Goal: Task Accomplishment & Management: Complete application form

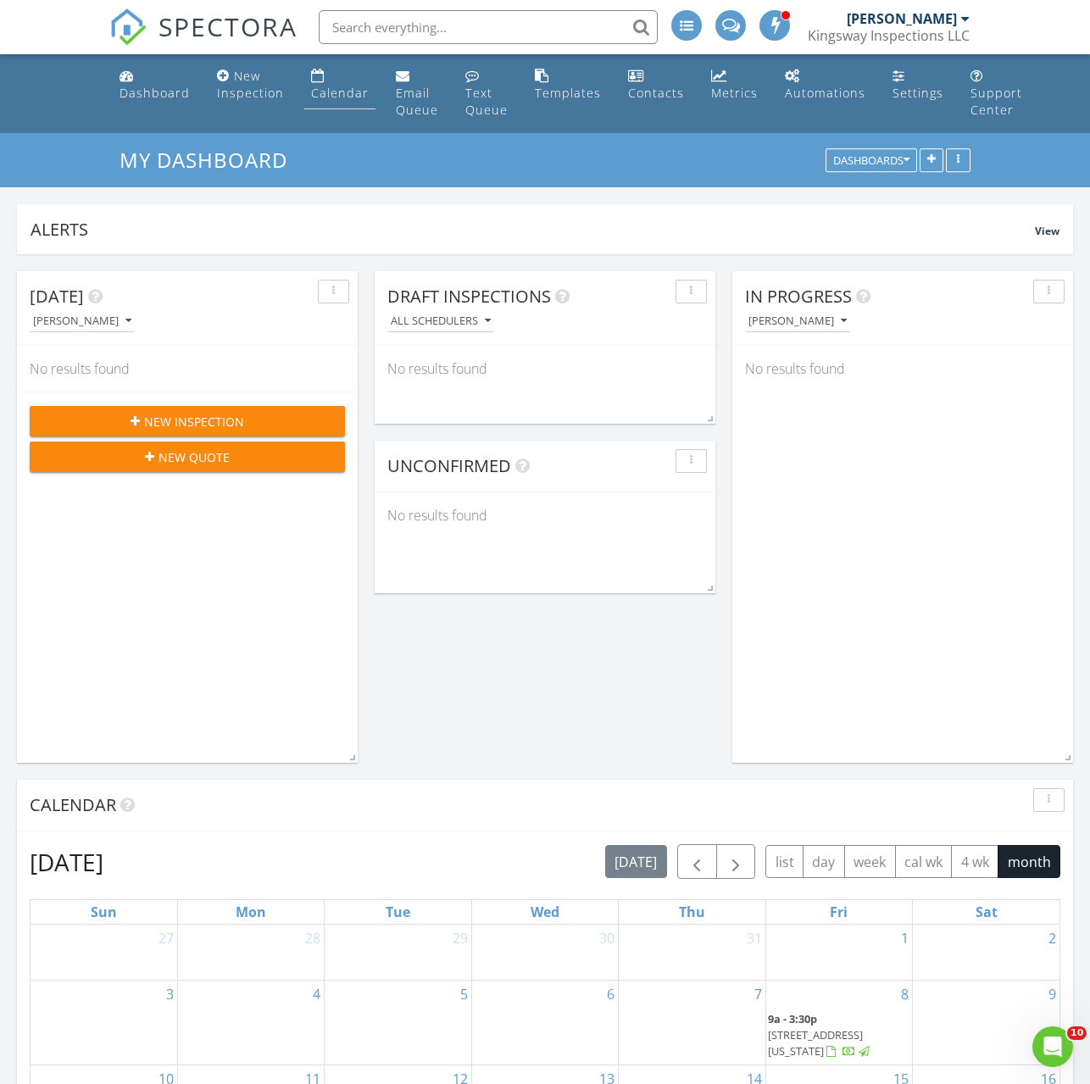
click at [304, 86] on link "Calendar" at bounding box center [339, 85] width 71 height 48
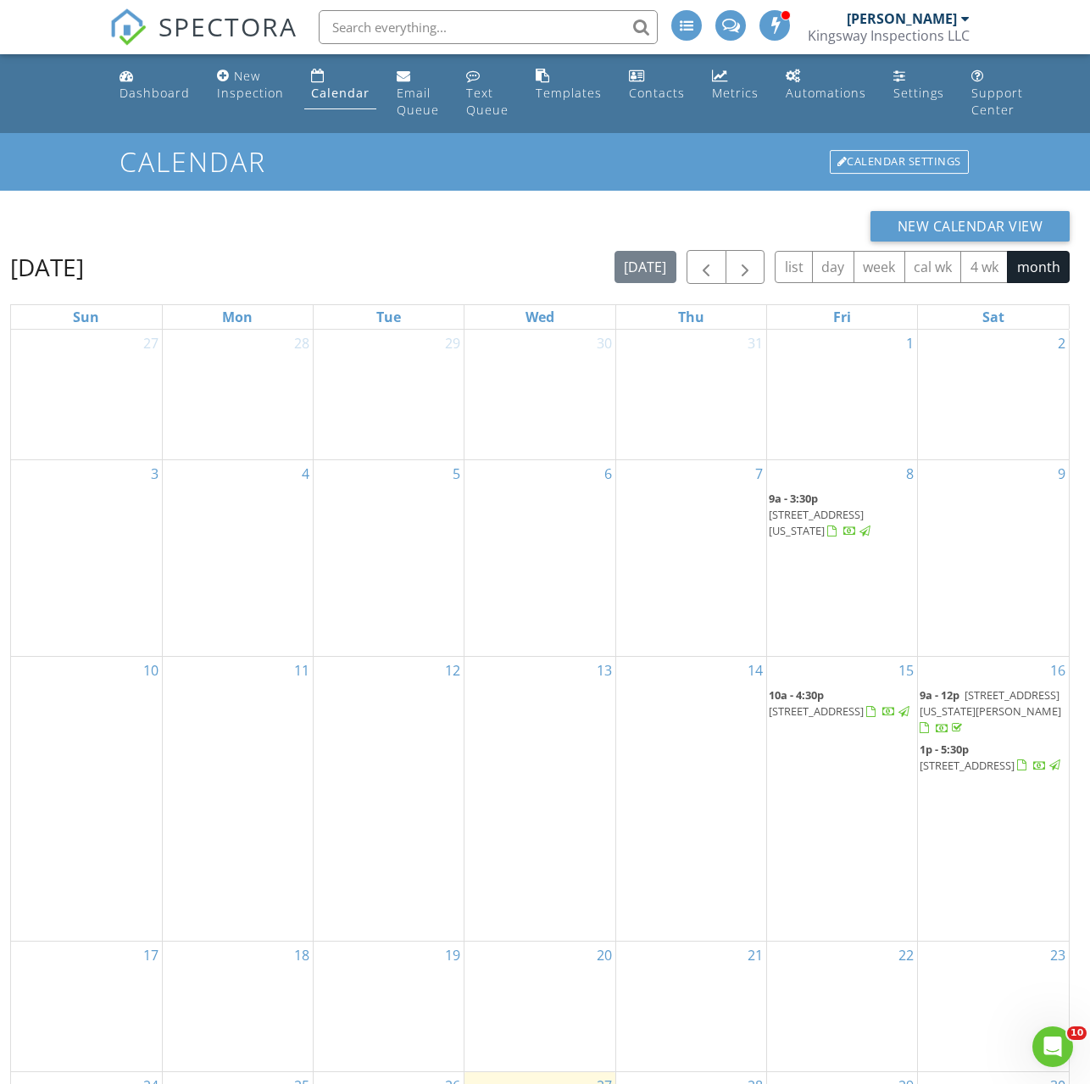
click at [830, 713] on span "3837 Ridgetop Ln, Plano 75074" at bounding box center [815, 710] width 95 height 15
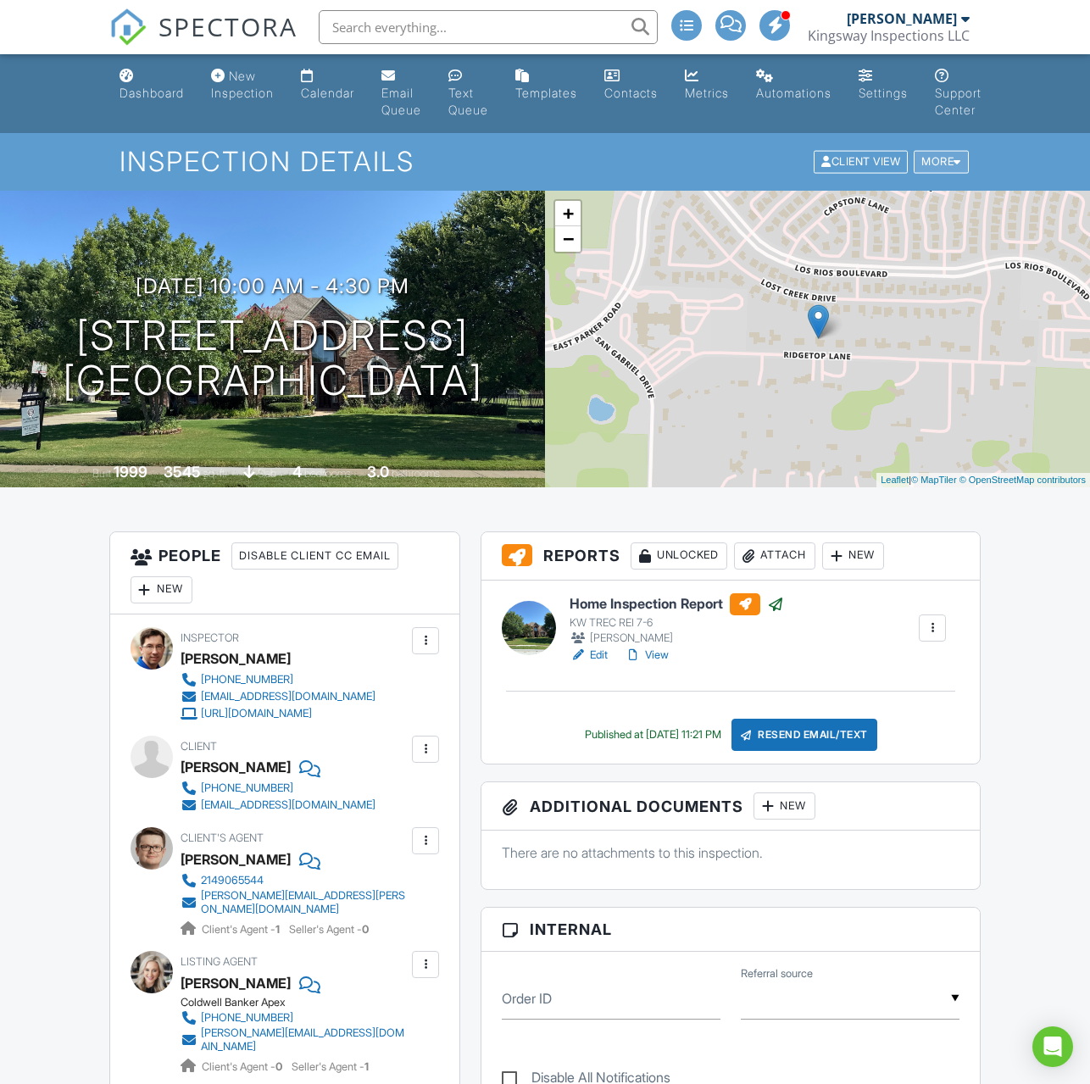
click at [929, 169] on div "More" at bounding box center [940, 162] width 55 height 23
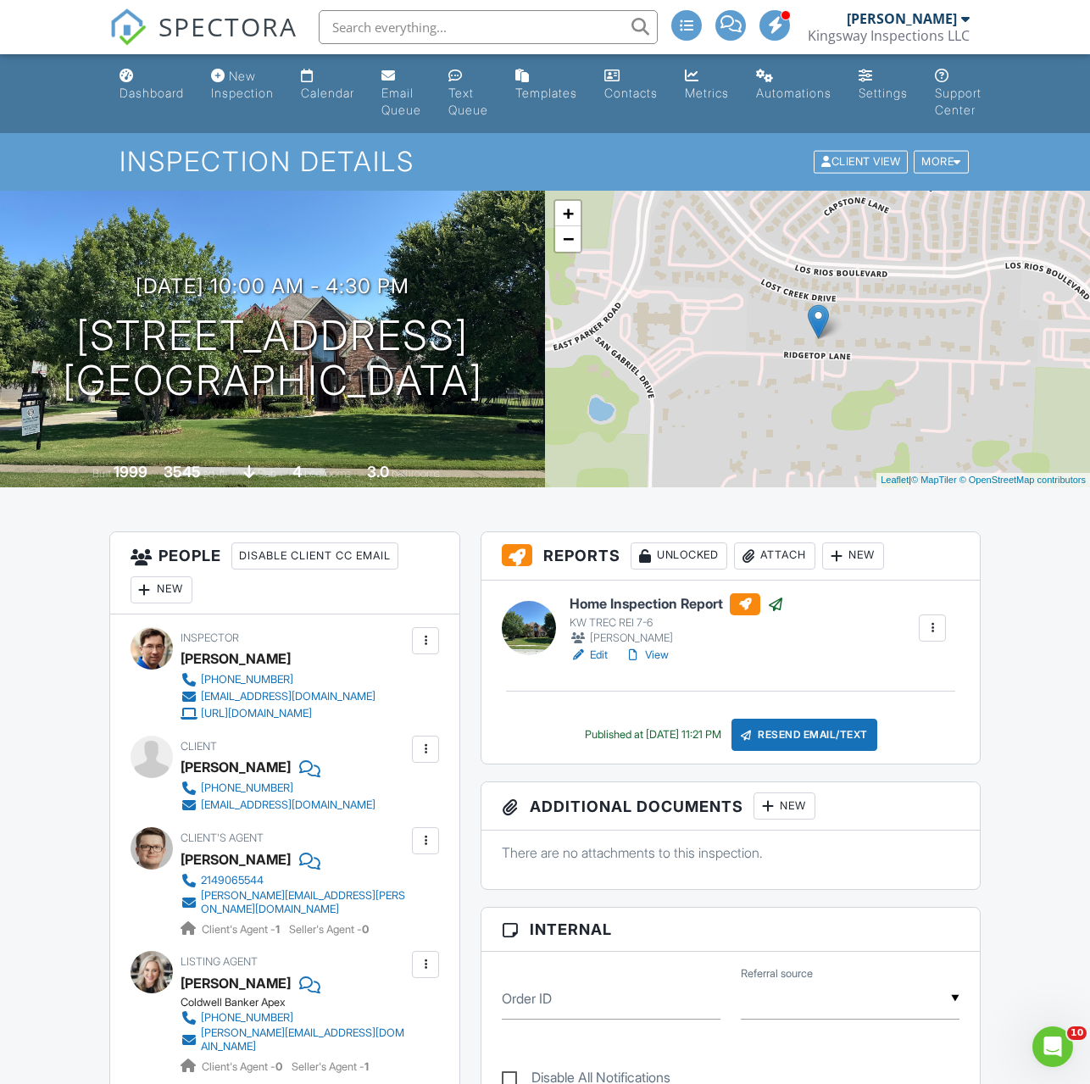
click at [919, 622] on div at bounding box center [931, 627] width 27 height 27
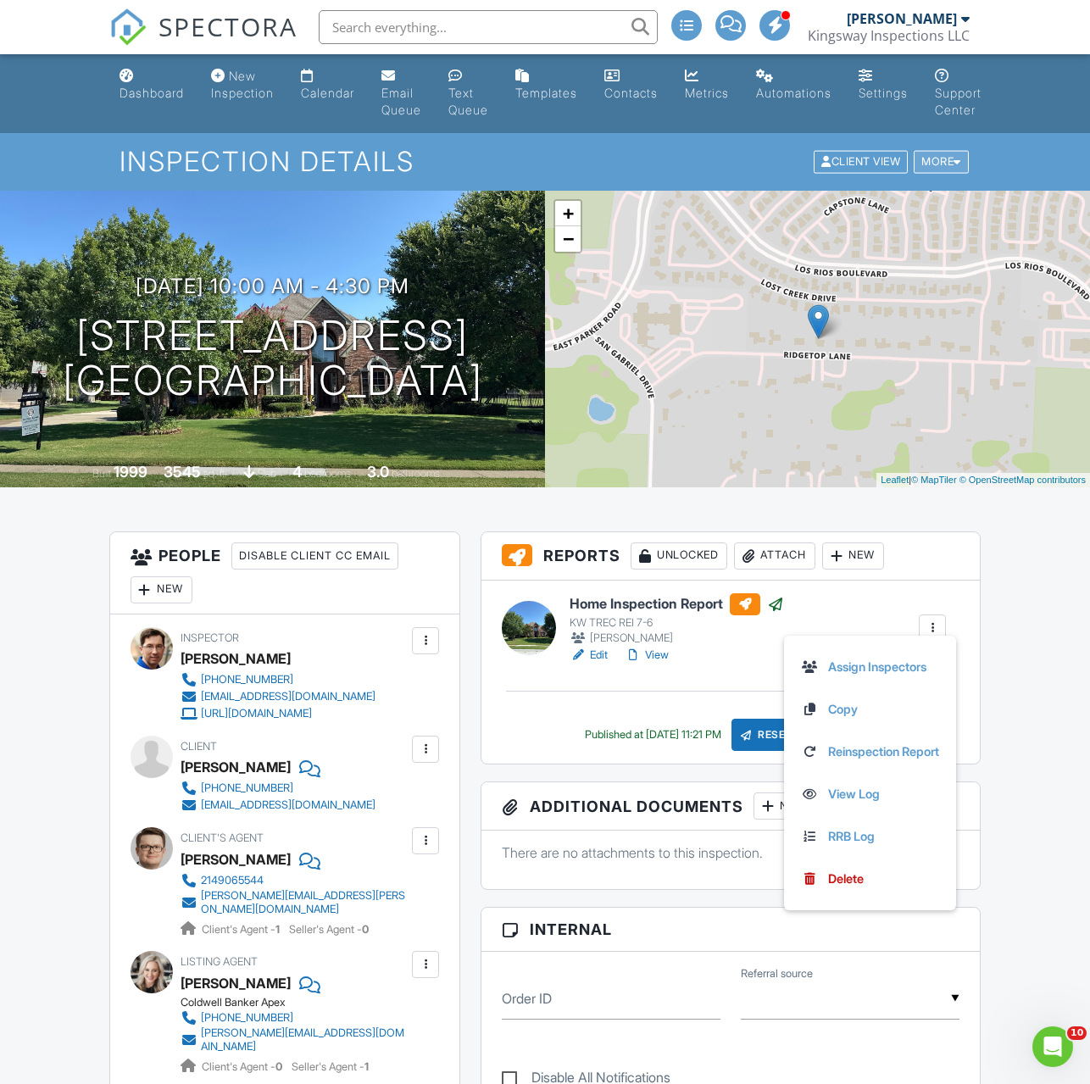
click at [937, 166] on div "More" at bounding box center [940, 162] width 55 height 23
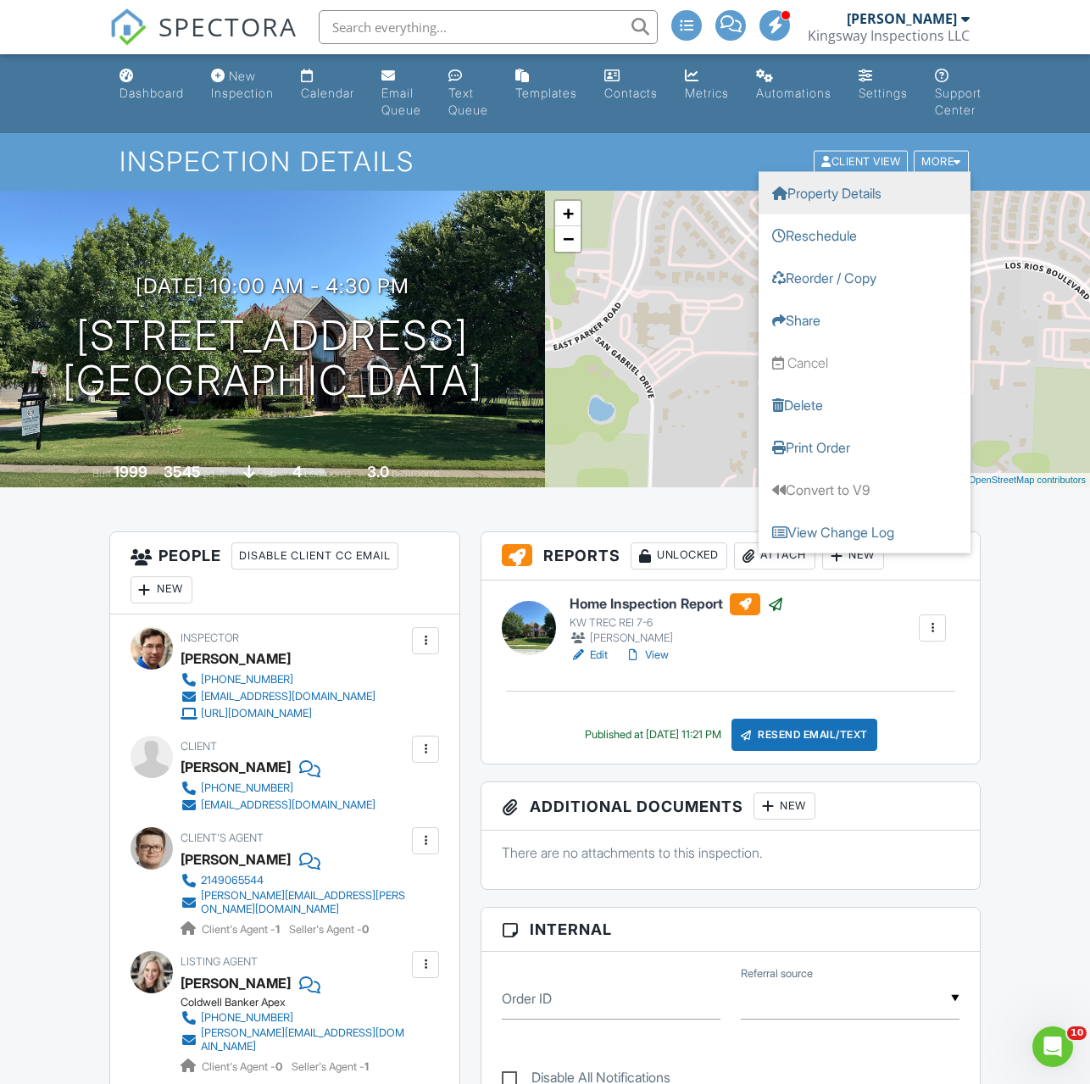
click at [871, 195] on link "Property Details" at bounding box center [864, 193] width 212 height 42
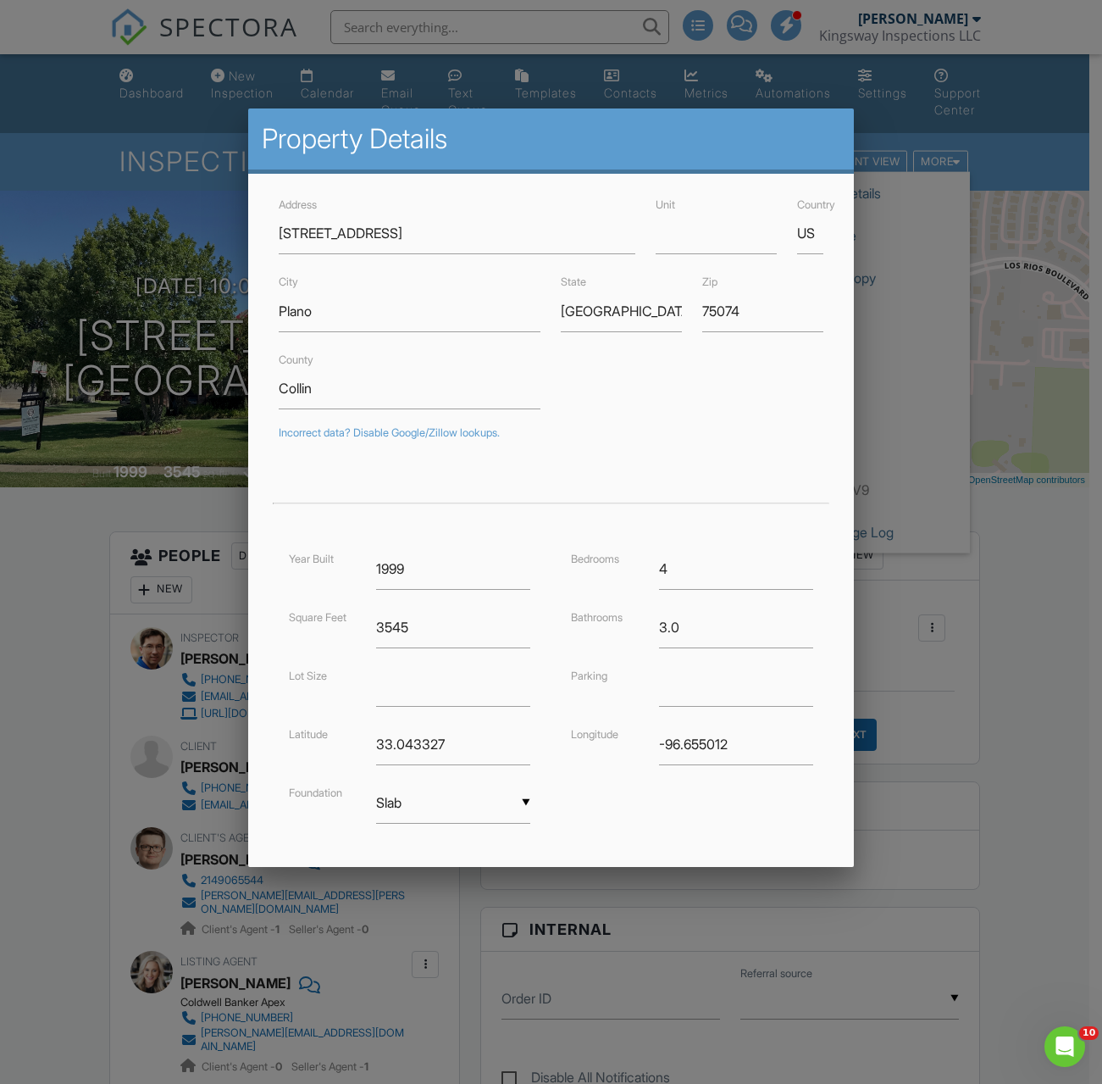
click at [989, 190] on div at bounding box center [551, 592] width 1102 height 1355
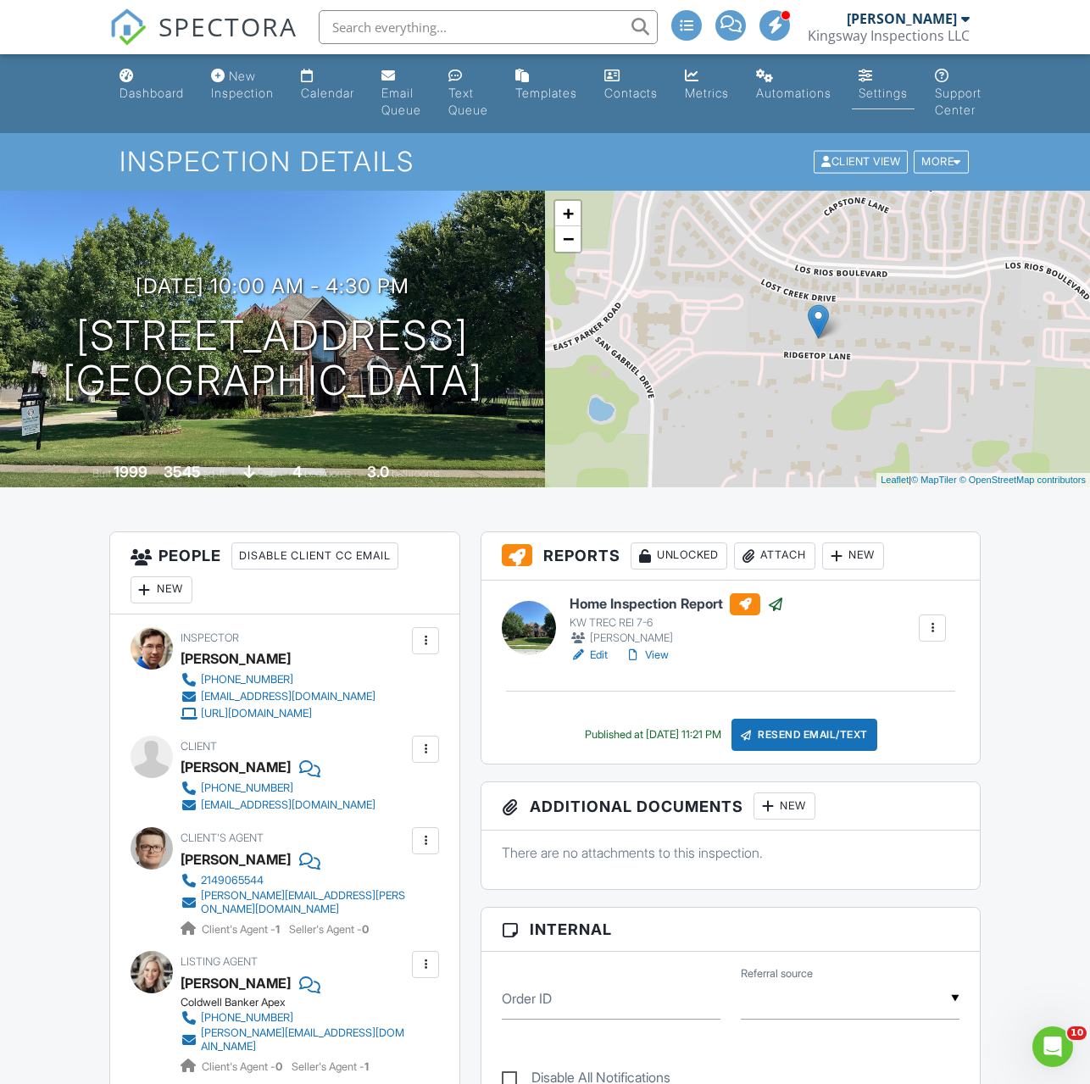
click at [899, 96] on div "Settings" at bounding box center [882, 93] width 49 height 14
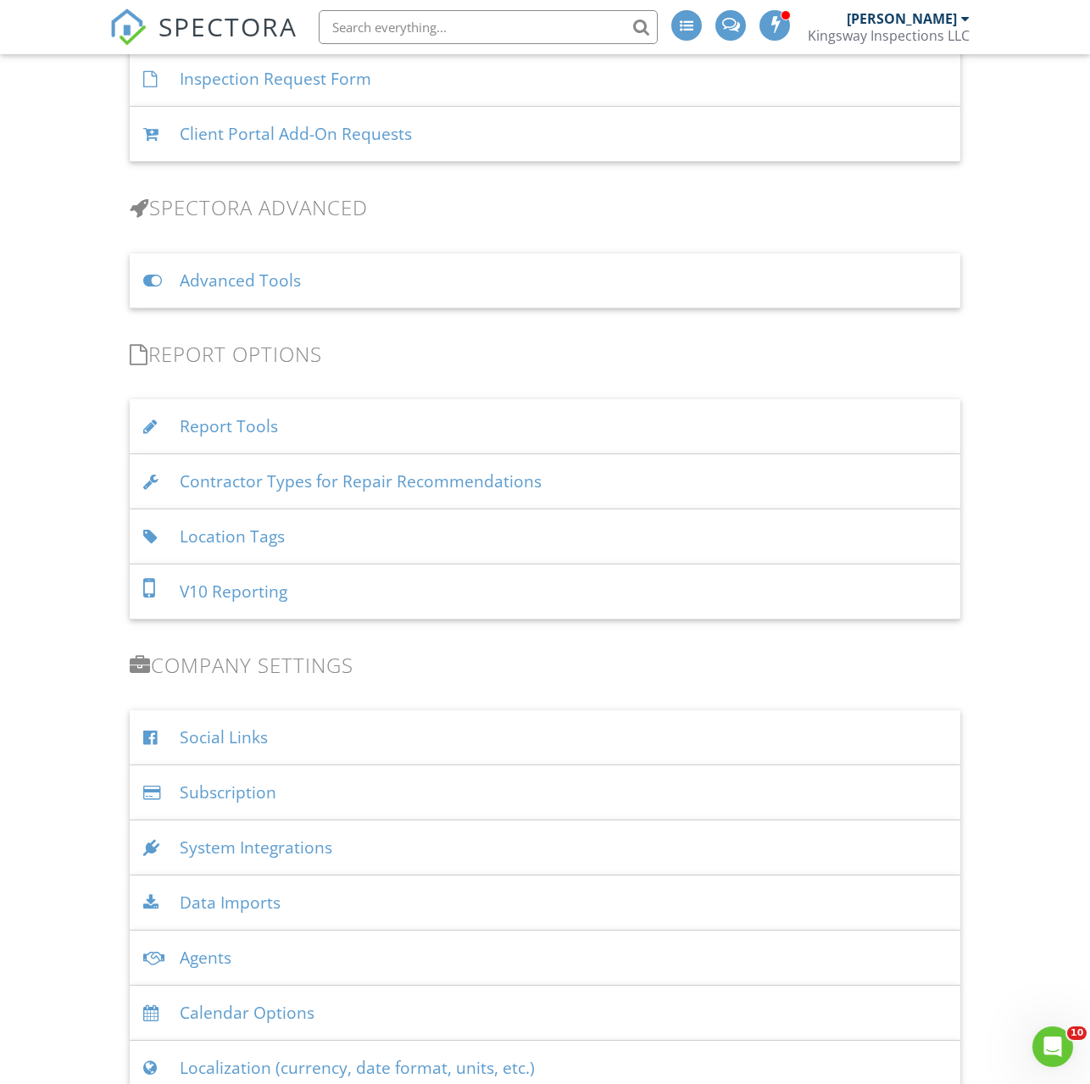
scroll to position [1367, 0]
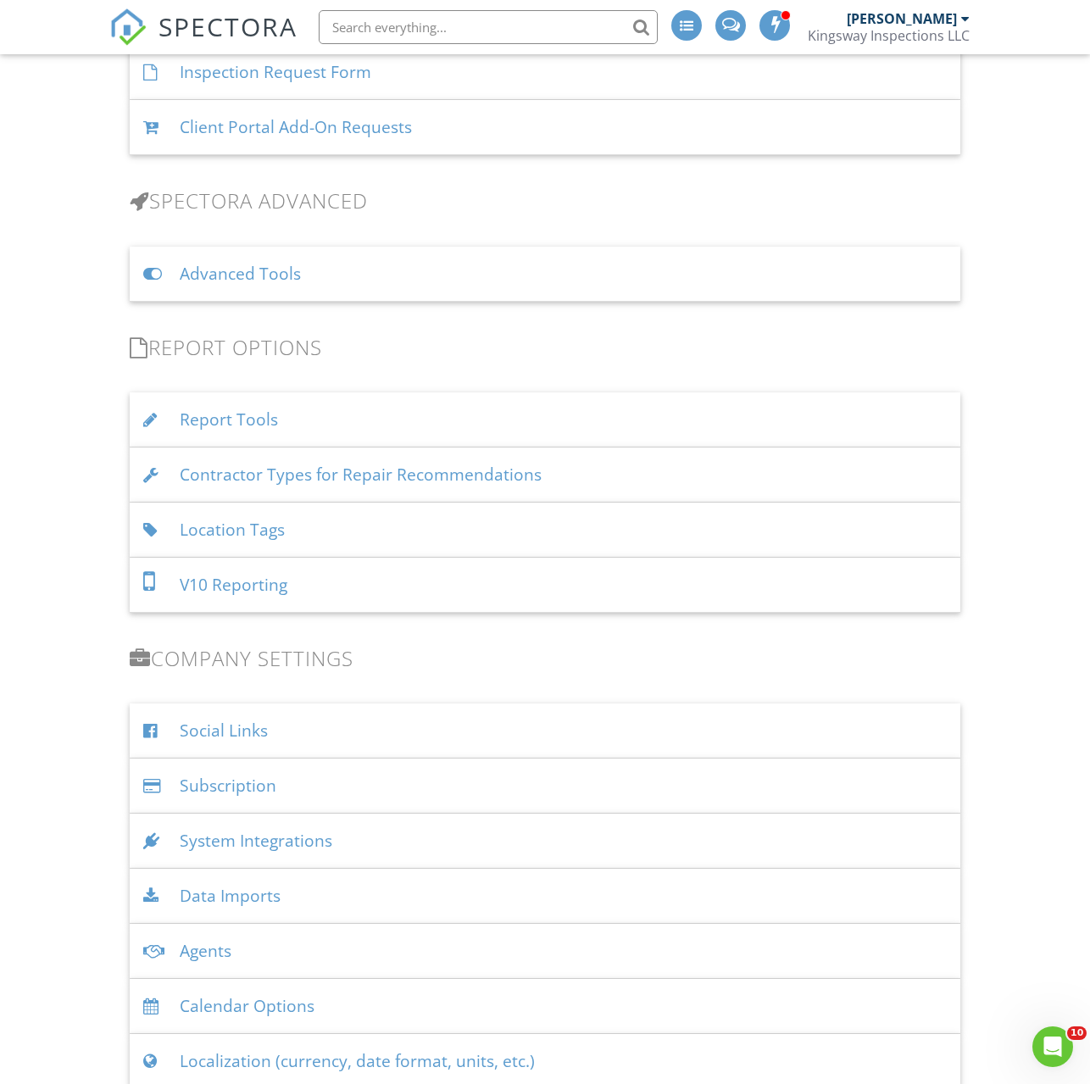
click at [263, 419] on div "Report Tools" at bounding box center [545, 419] width 831 height 55
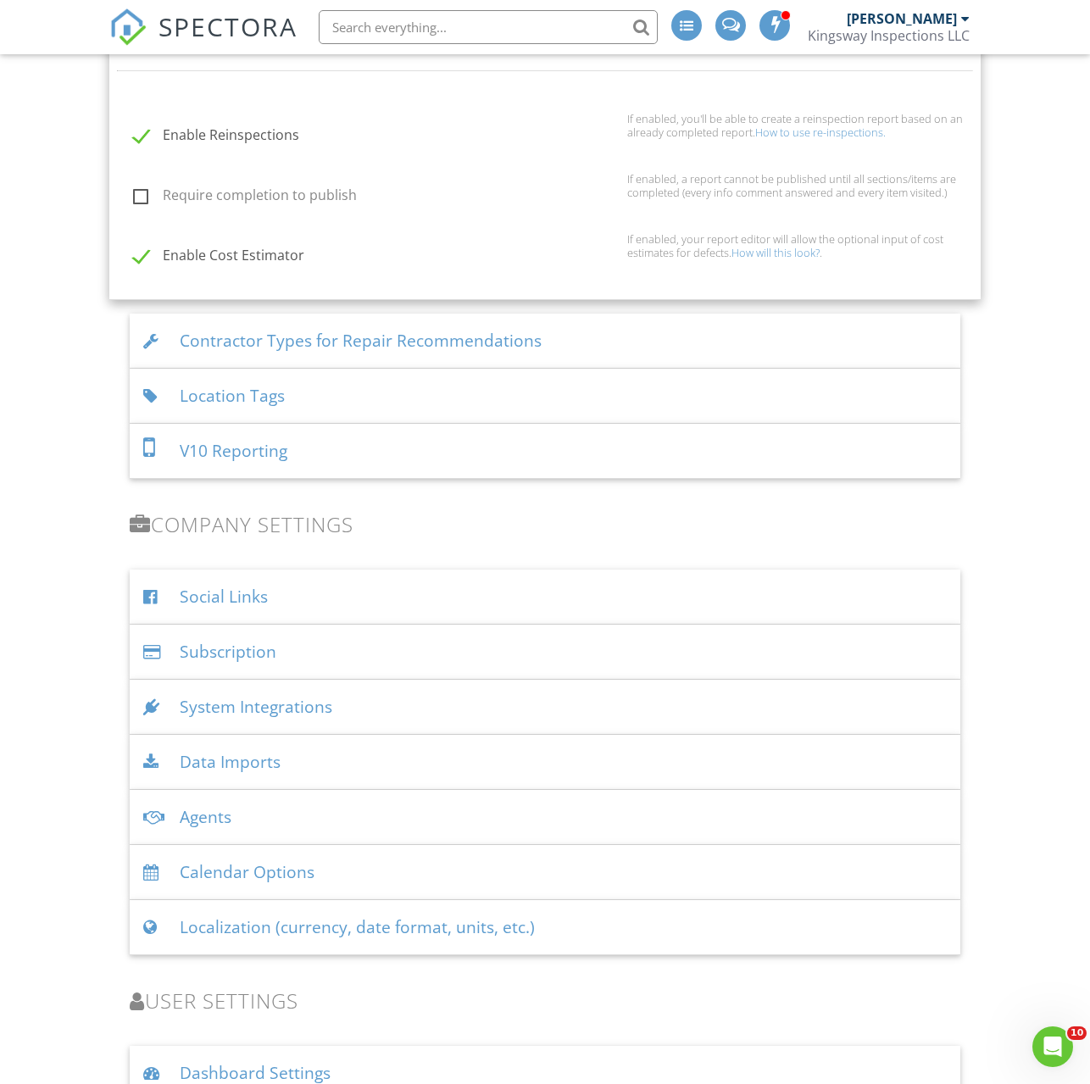
scroll to position [2100, 0]
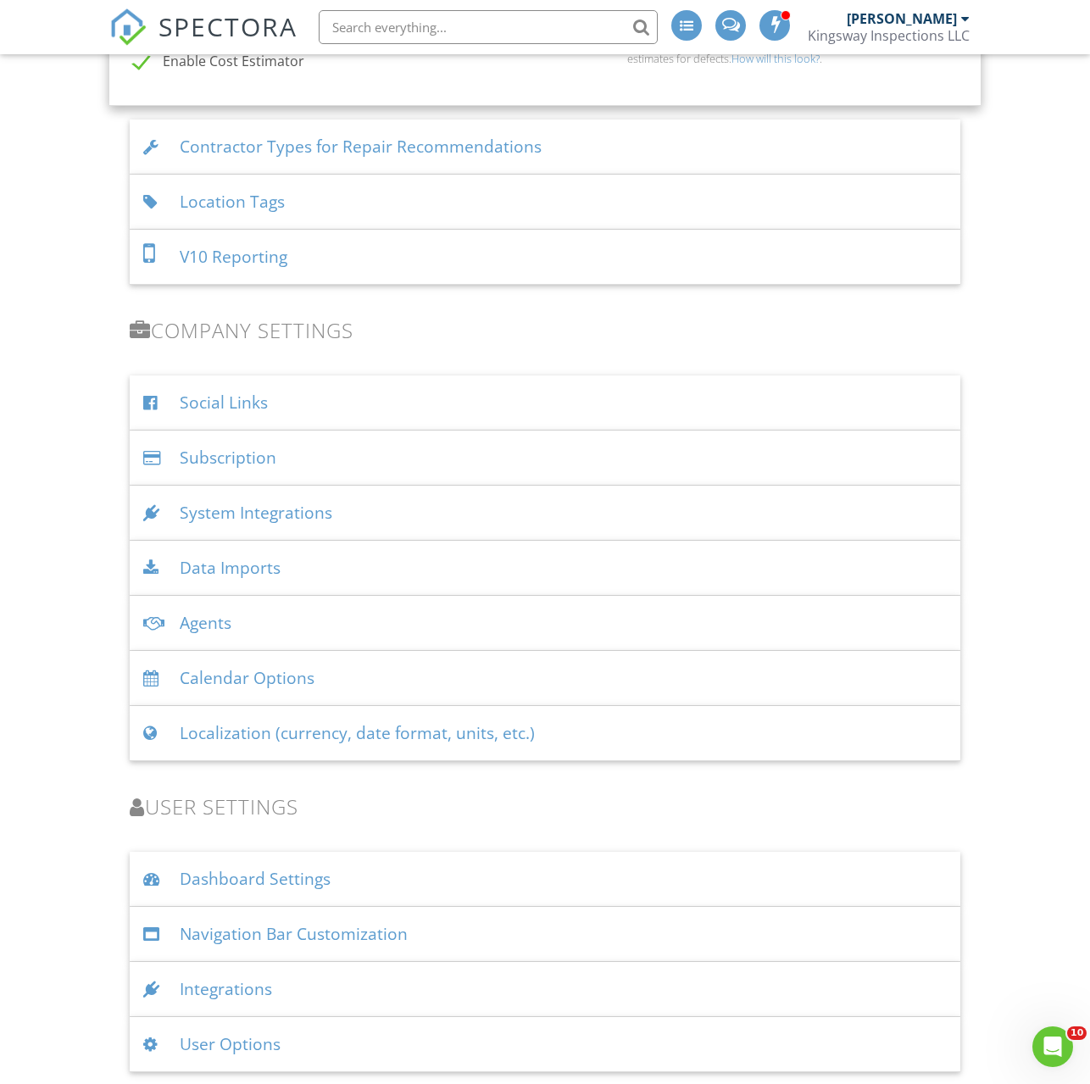
click at [958, 23] on div "[PERSON_NAME]" at bounding box center [907, 18] width 123 height 17
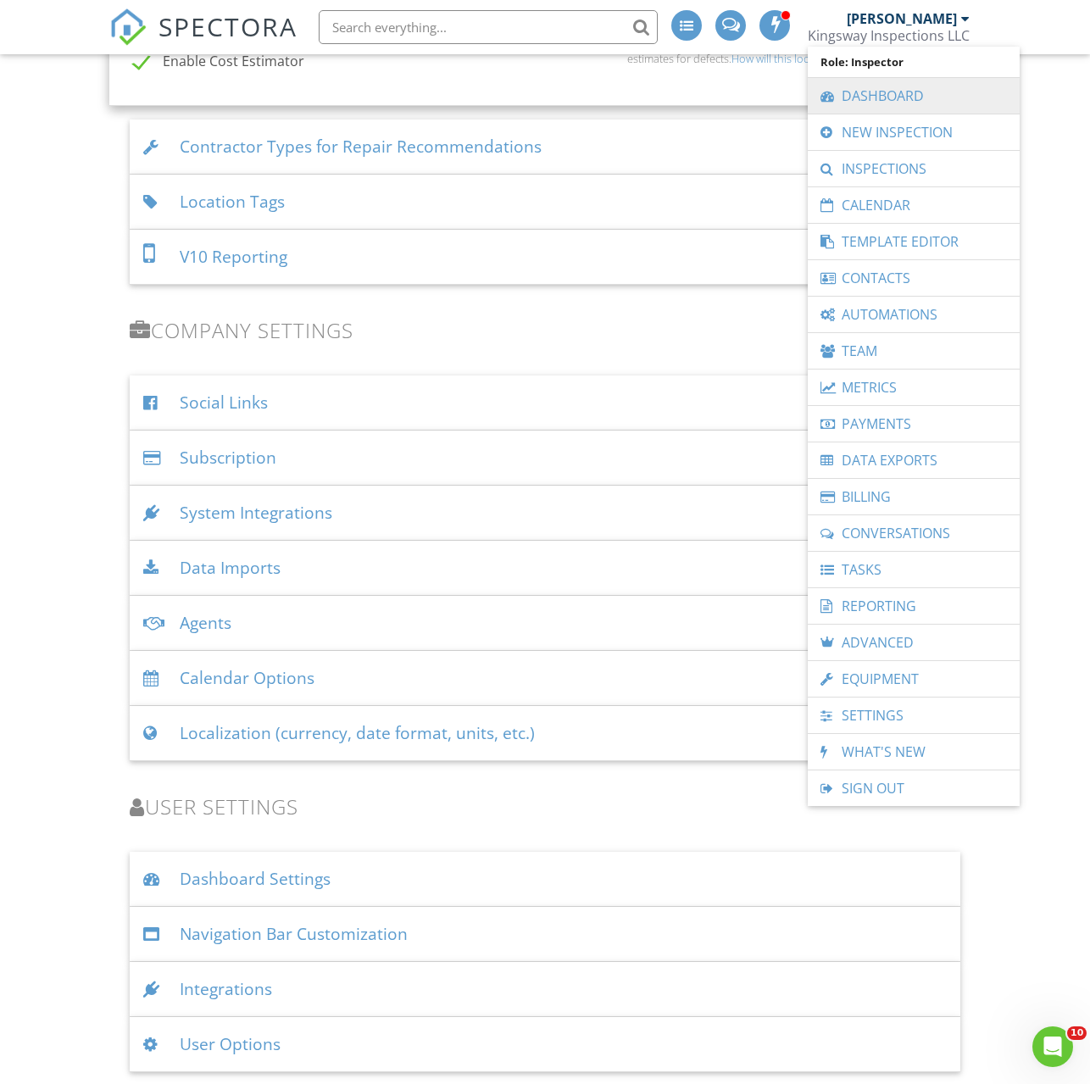
click at [927, 99] on link "Dashboard" at bounding box center [913, 96] width 195 height 36
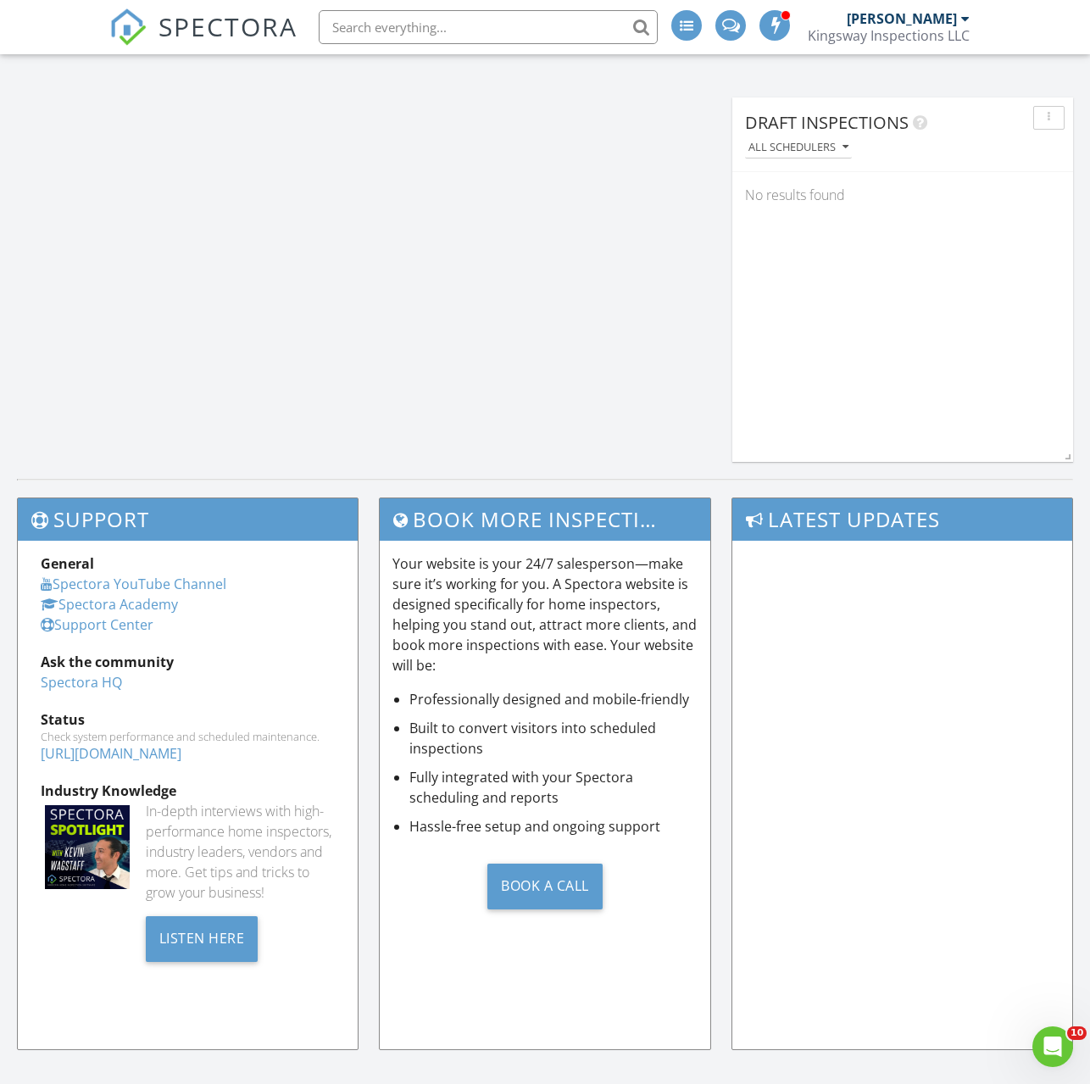
scroll to position [2351, 0]
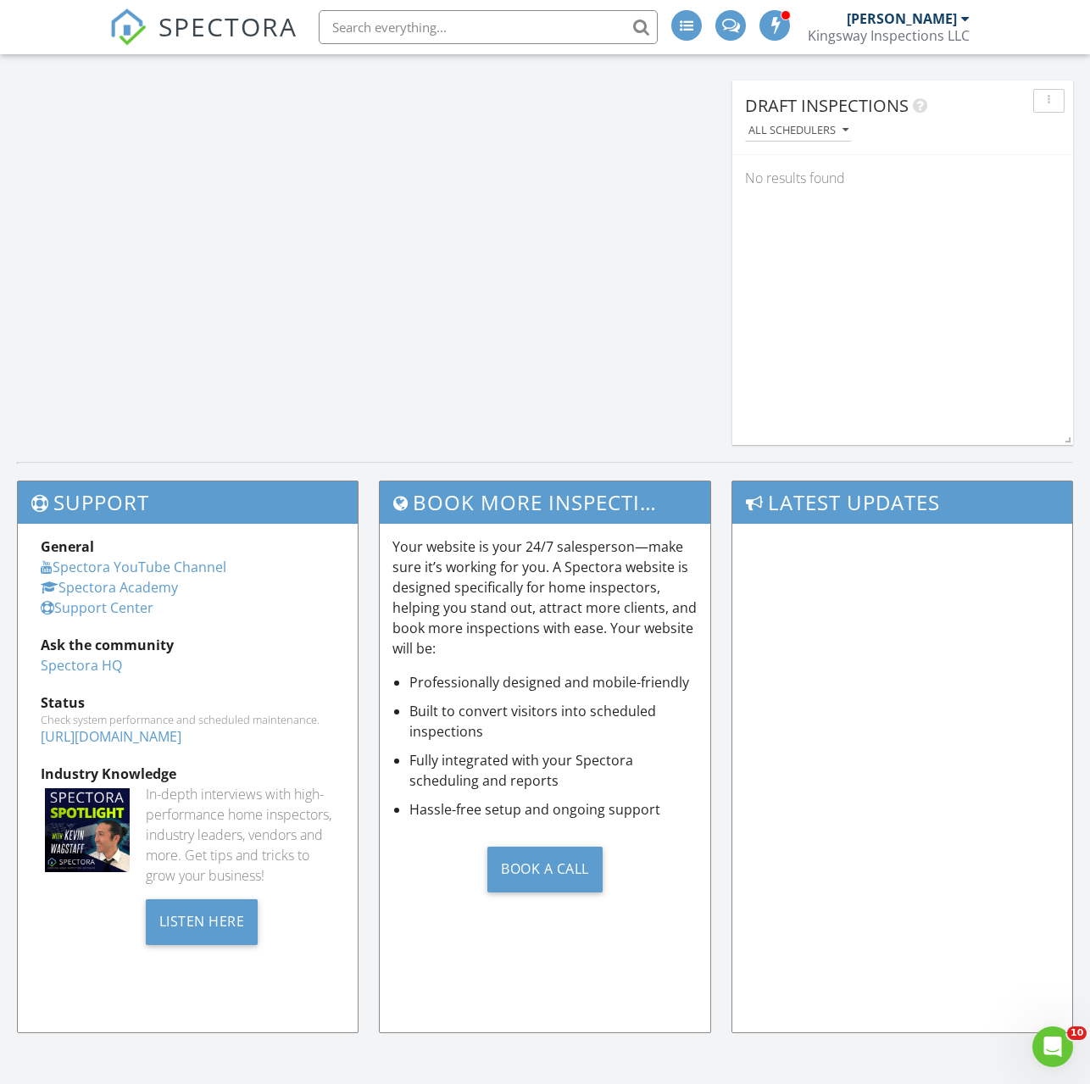
click at [142, 587] on link "Spectora Academy" at bounding box center [109, 587] width 137 height 19
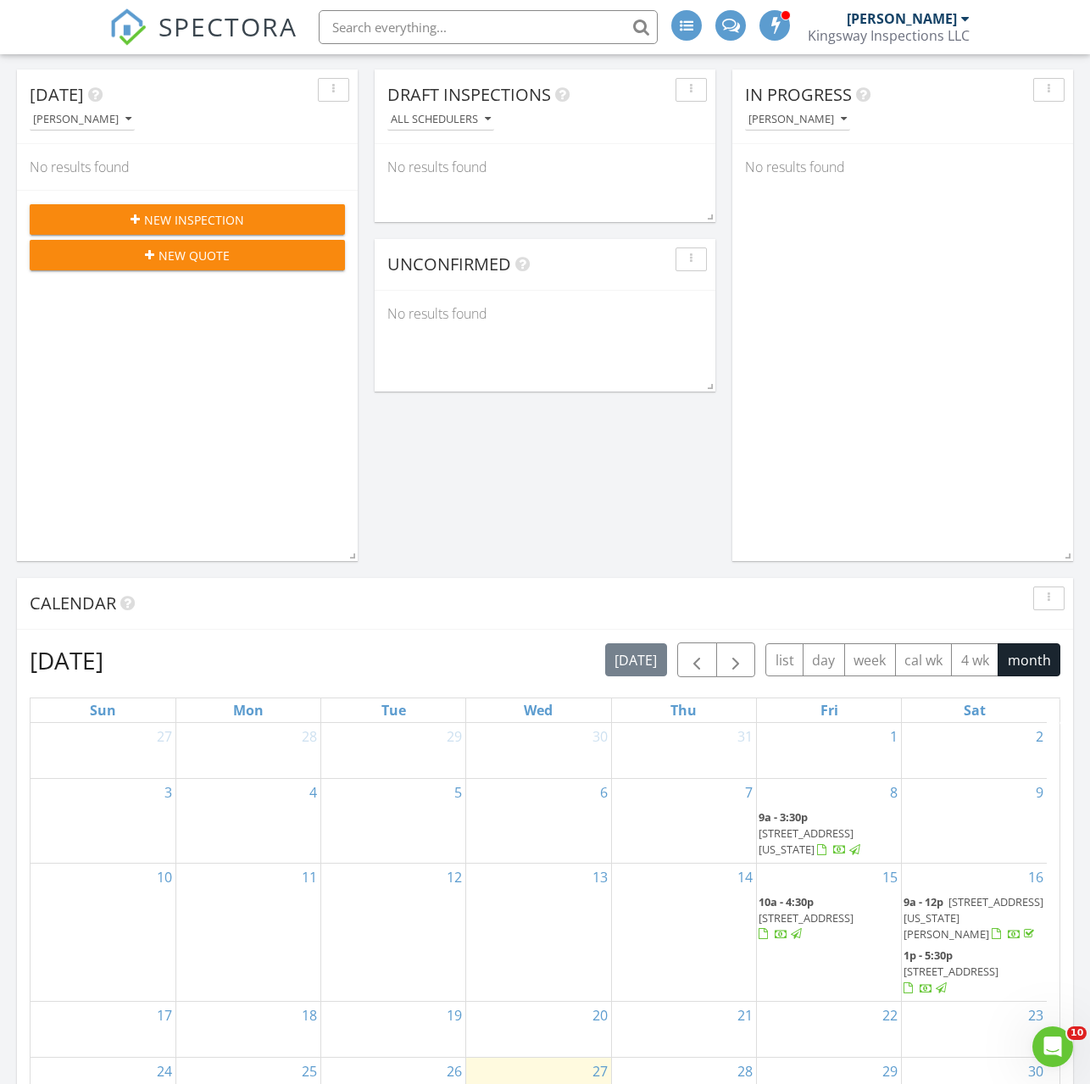
scroll to position [0, 0]
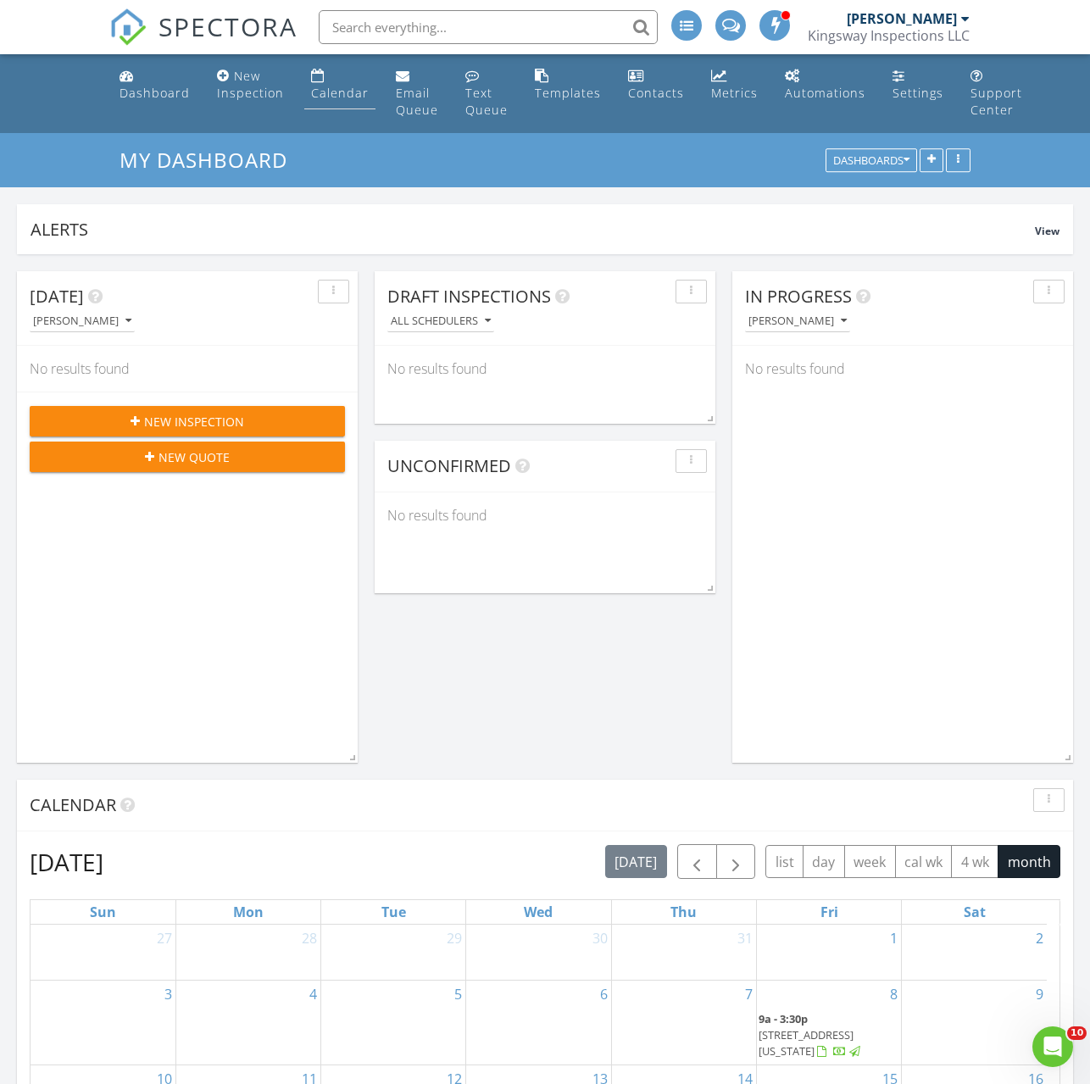
click at [317, 85] on div "Calendar" at bounding box center [340, 93] width 58 height 16
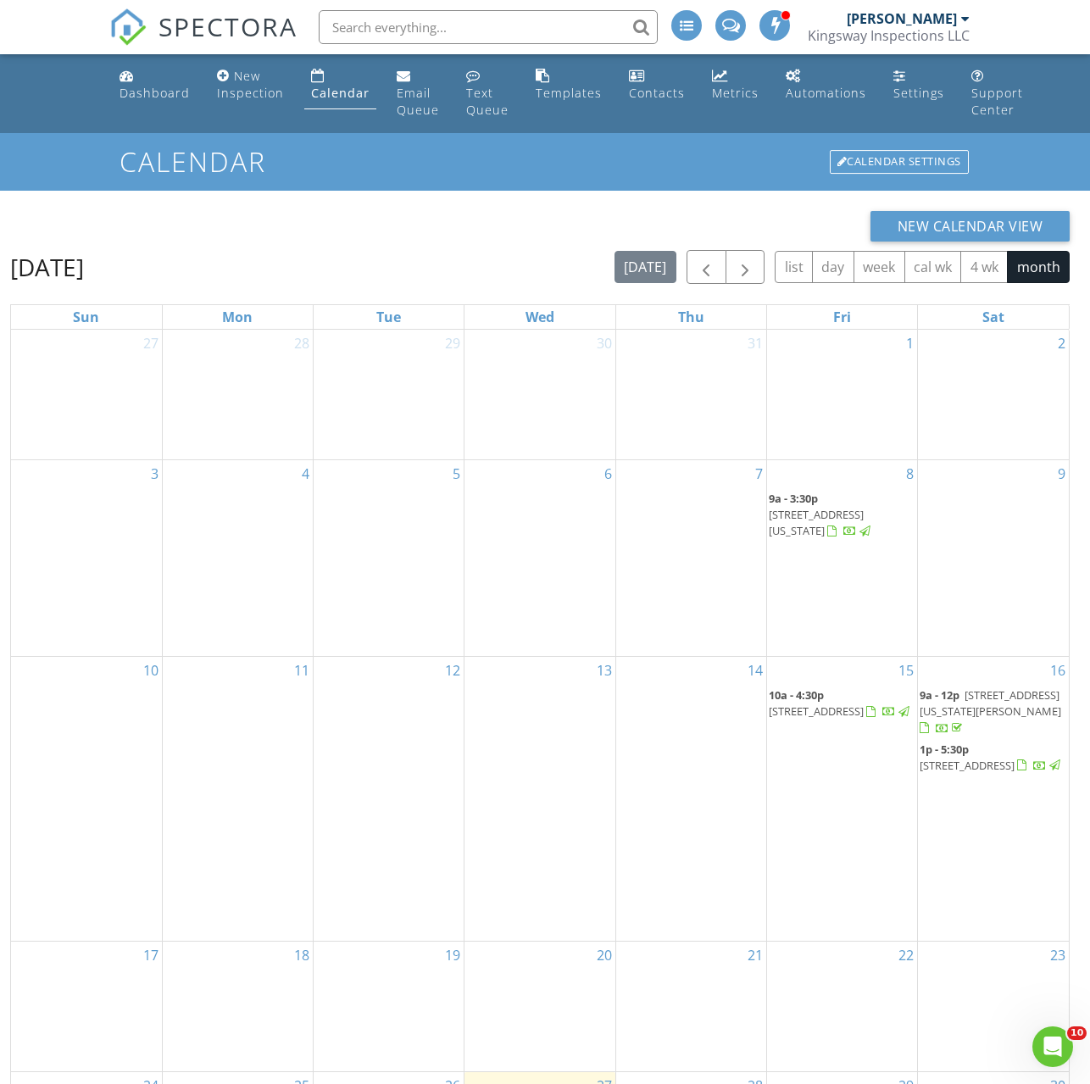
click at [844, 719] on span "[STREET_ADDRESS]" at bounding box center [815, 710] width 95 height 15
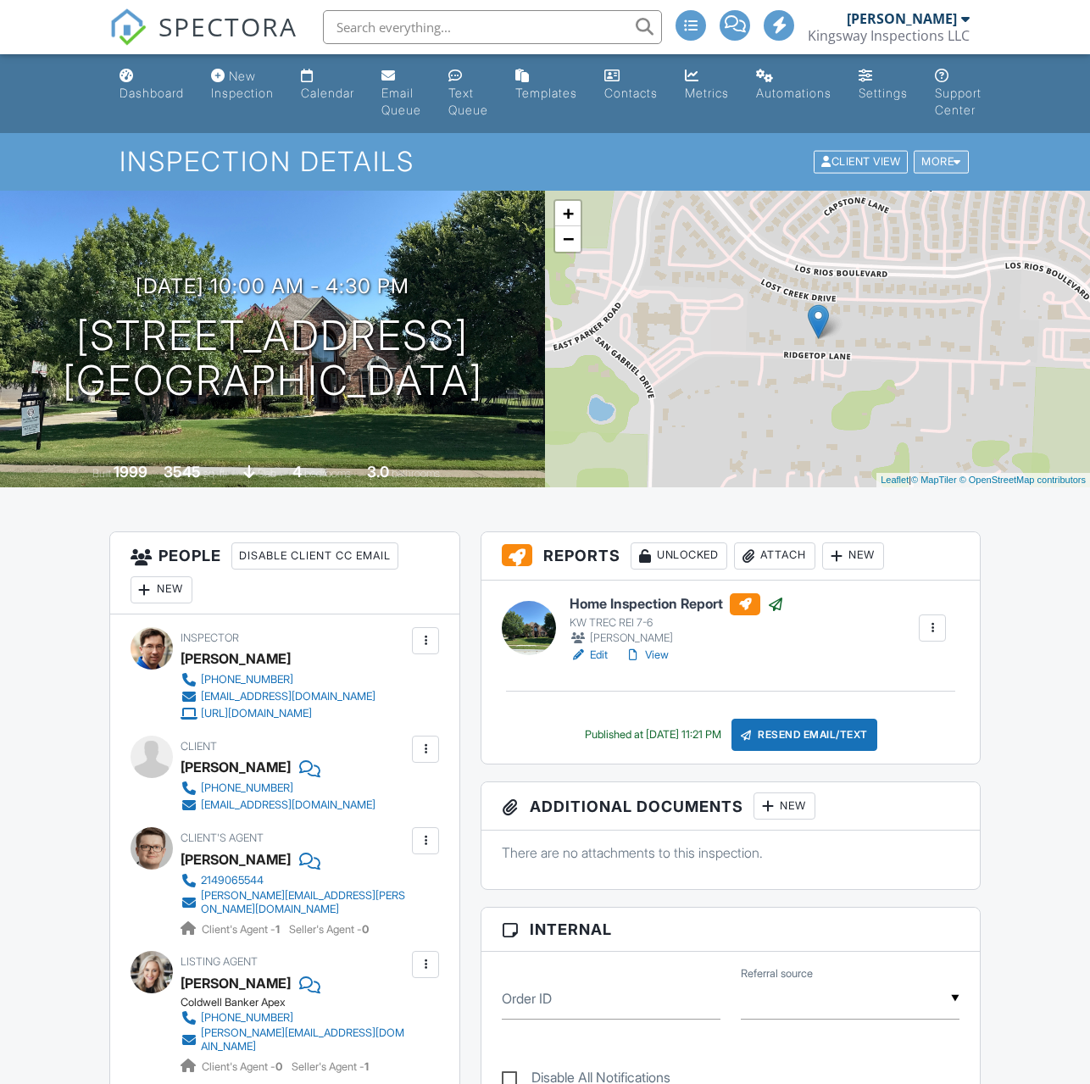
click at [946, 152] on div "More" at bounding box center [940, 162] width 55 height 23
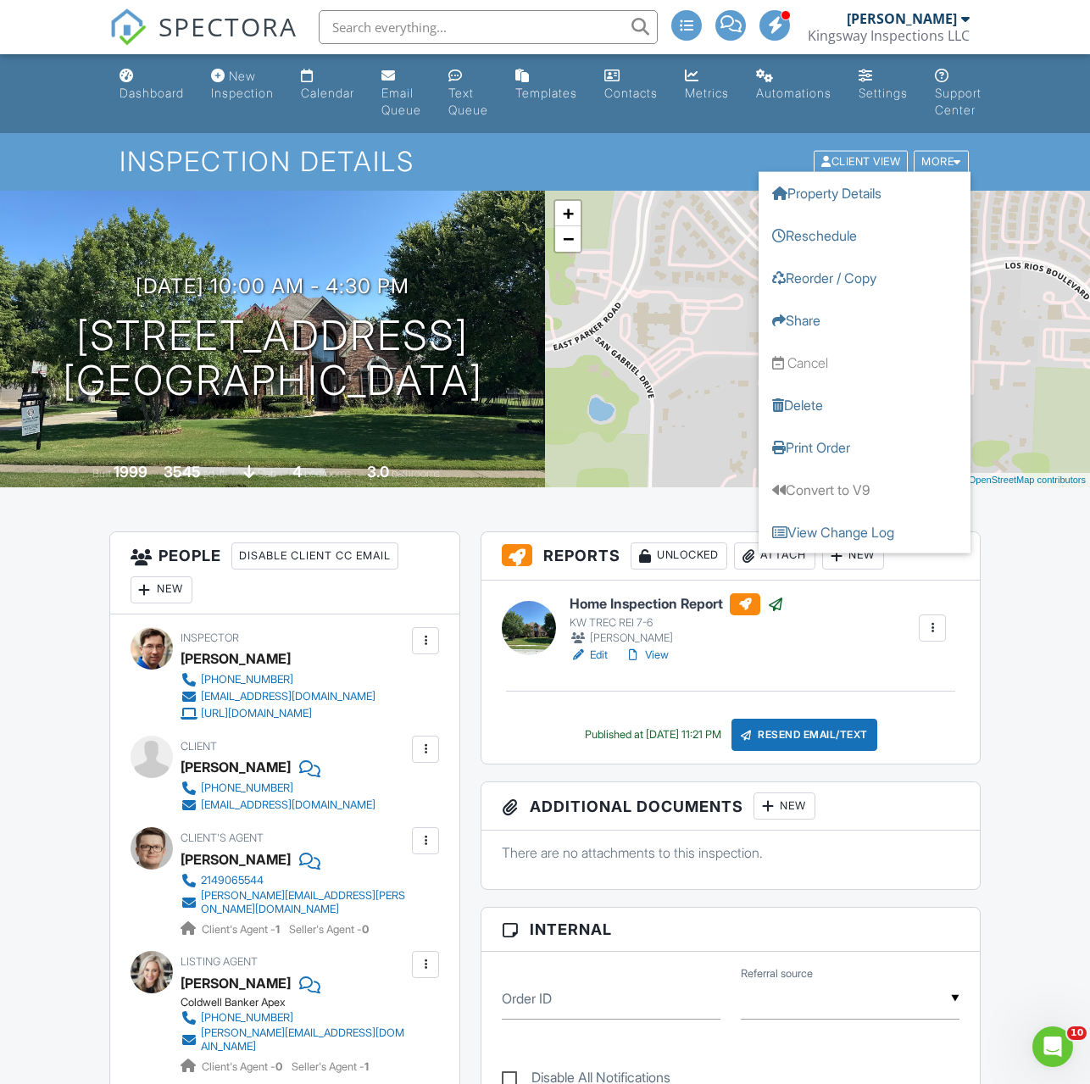
click at [914, 33] on div "Kingsway Inspections LLC" at bounding box center [888, 35] width 162 height 17
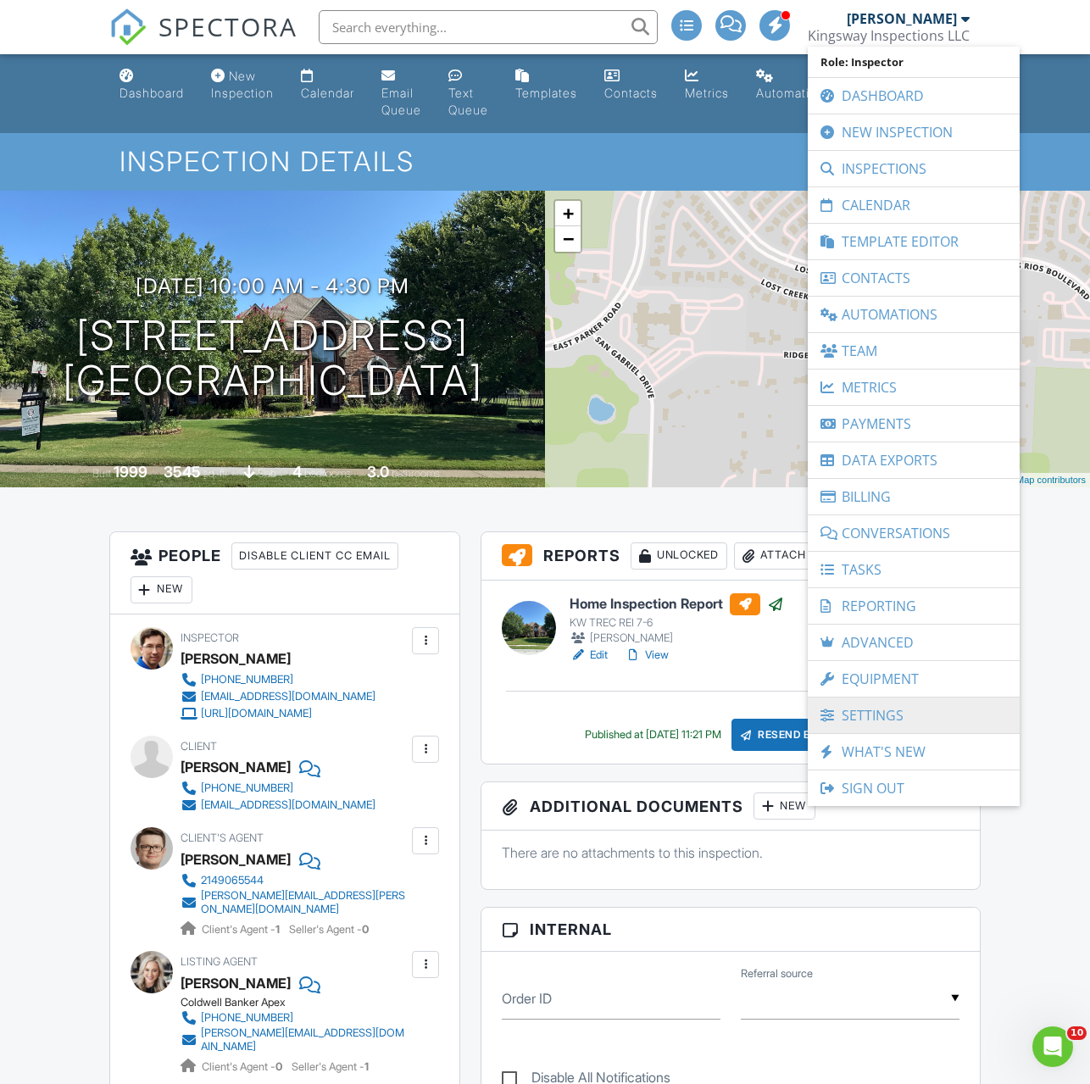
click at [862, 714] on link "Settings" at bounding box center [913, 715] width 195 height 36
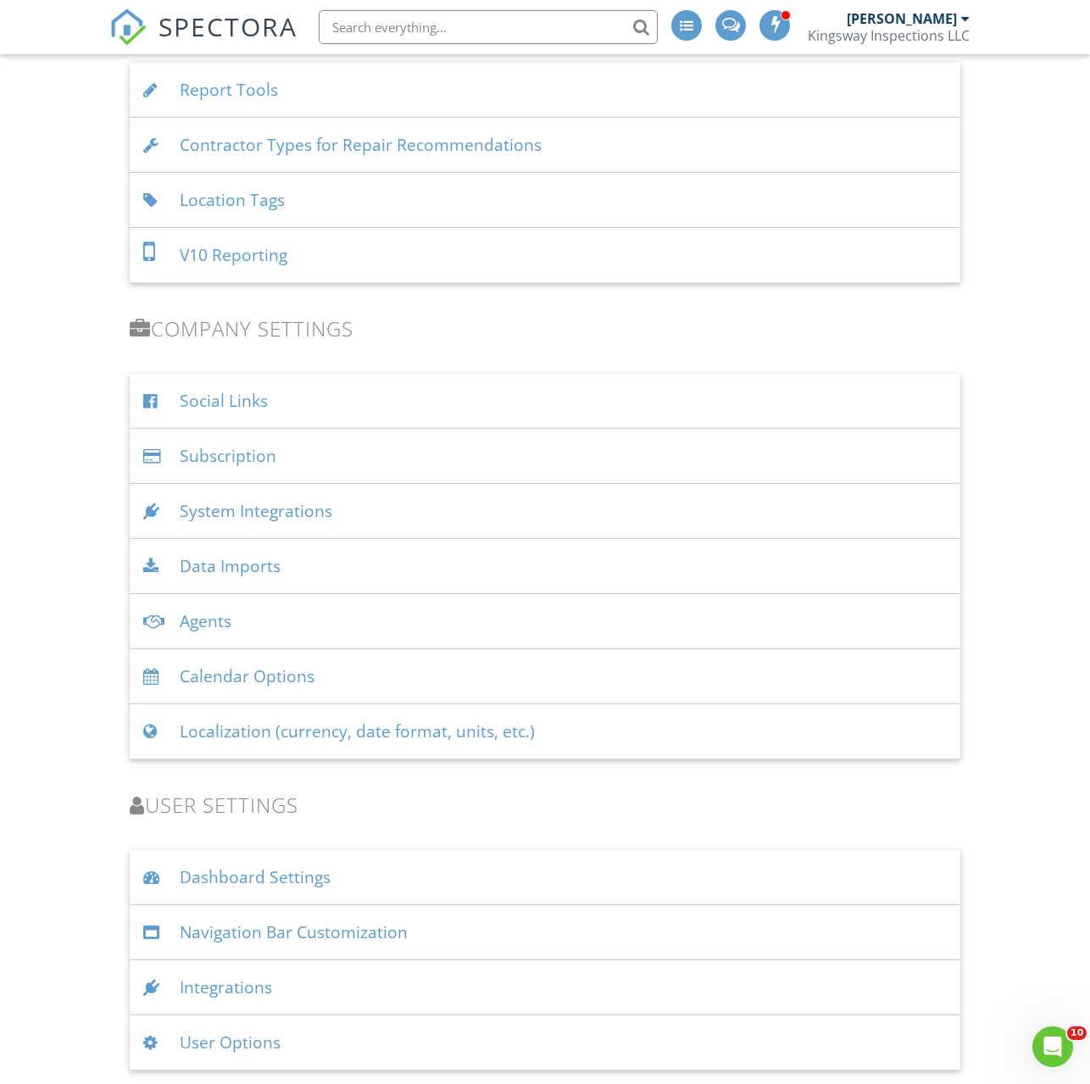
click at [236, 1042] on div "User Options" at bounding box center [545, 1042] width 831 height 55
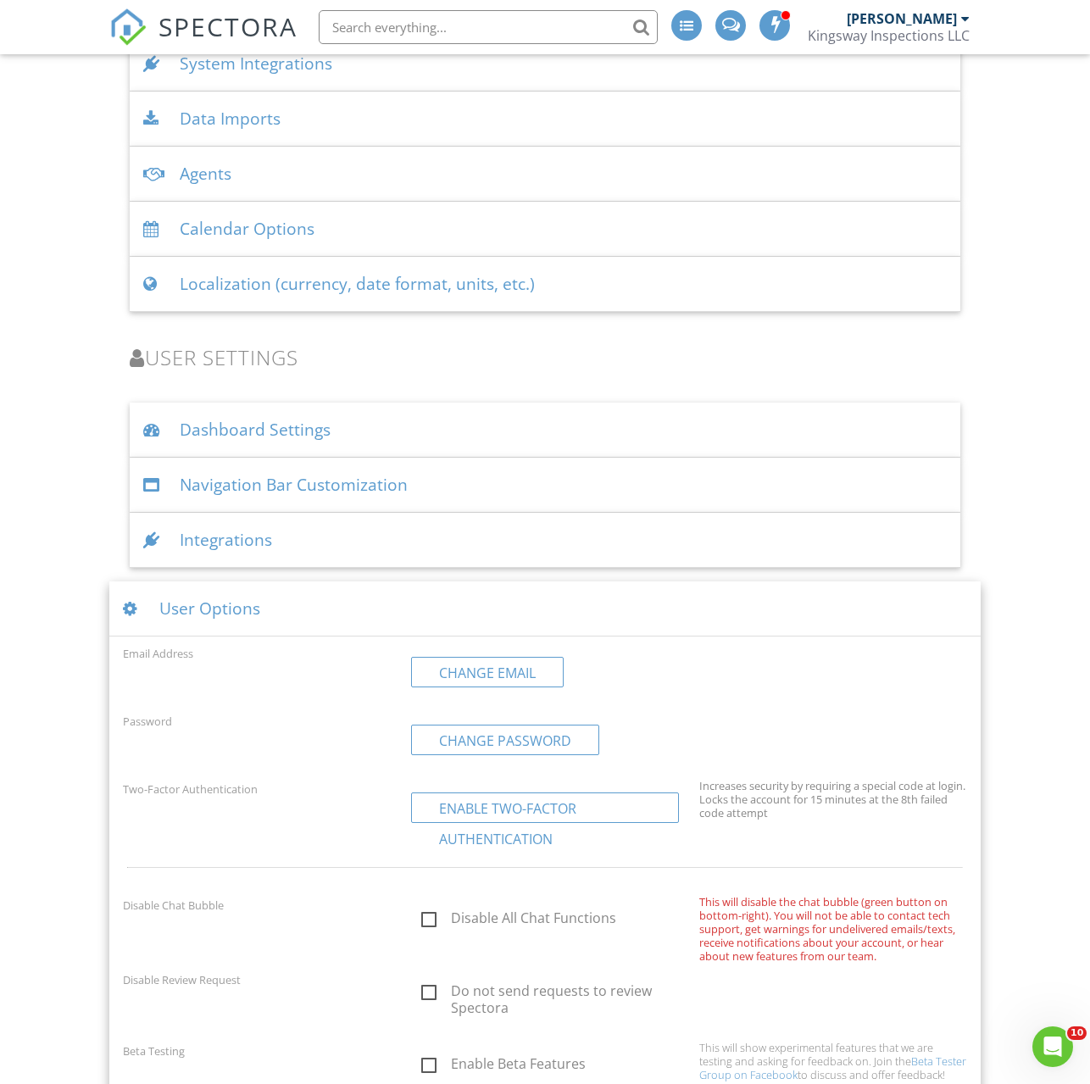
scroll to position [2182, 0]
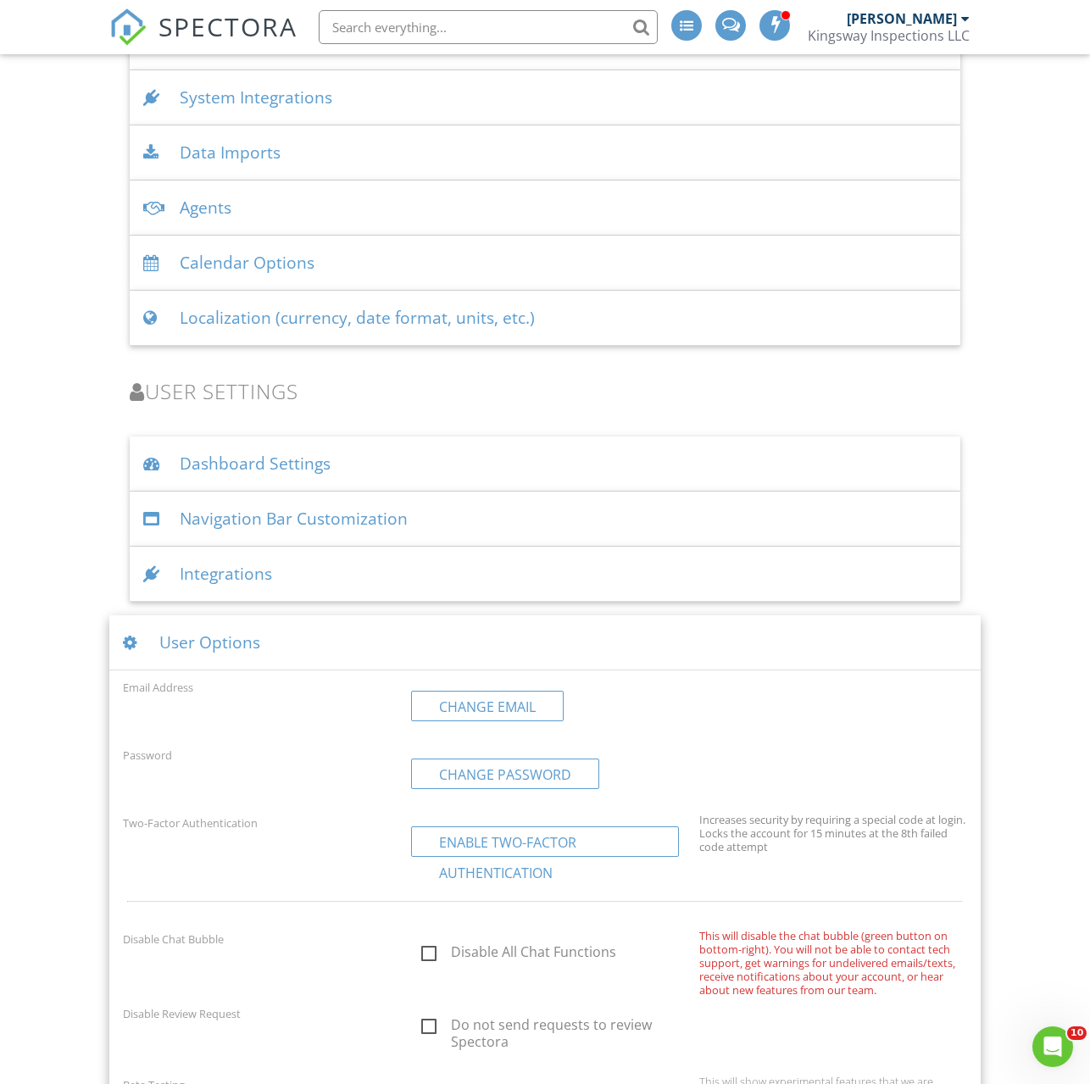
click at [474, 652] on div "User Options" at bounding box center [545, 642] width 872 height 55
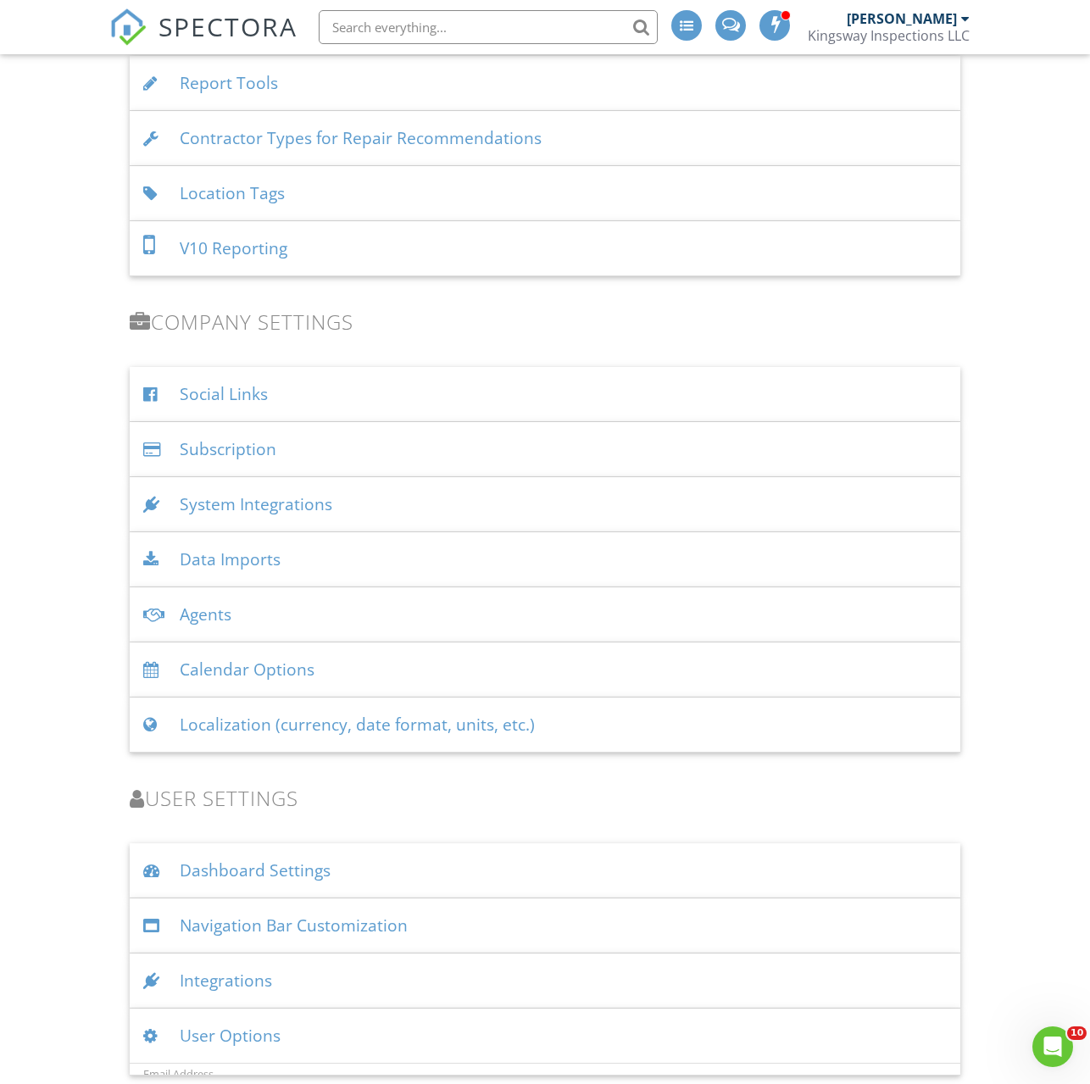
scroll to position [1696, 0]
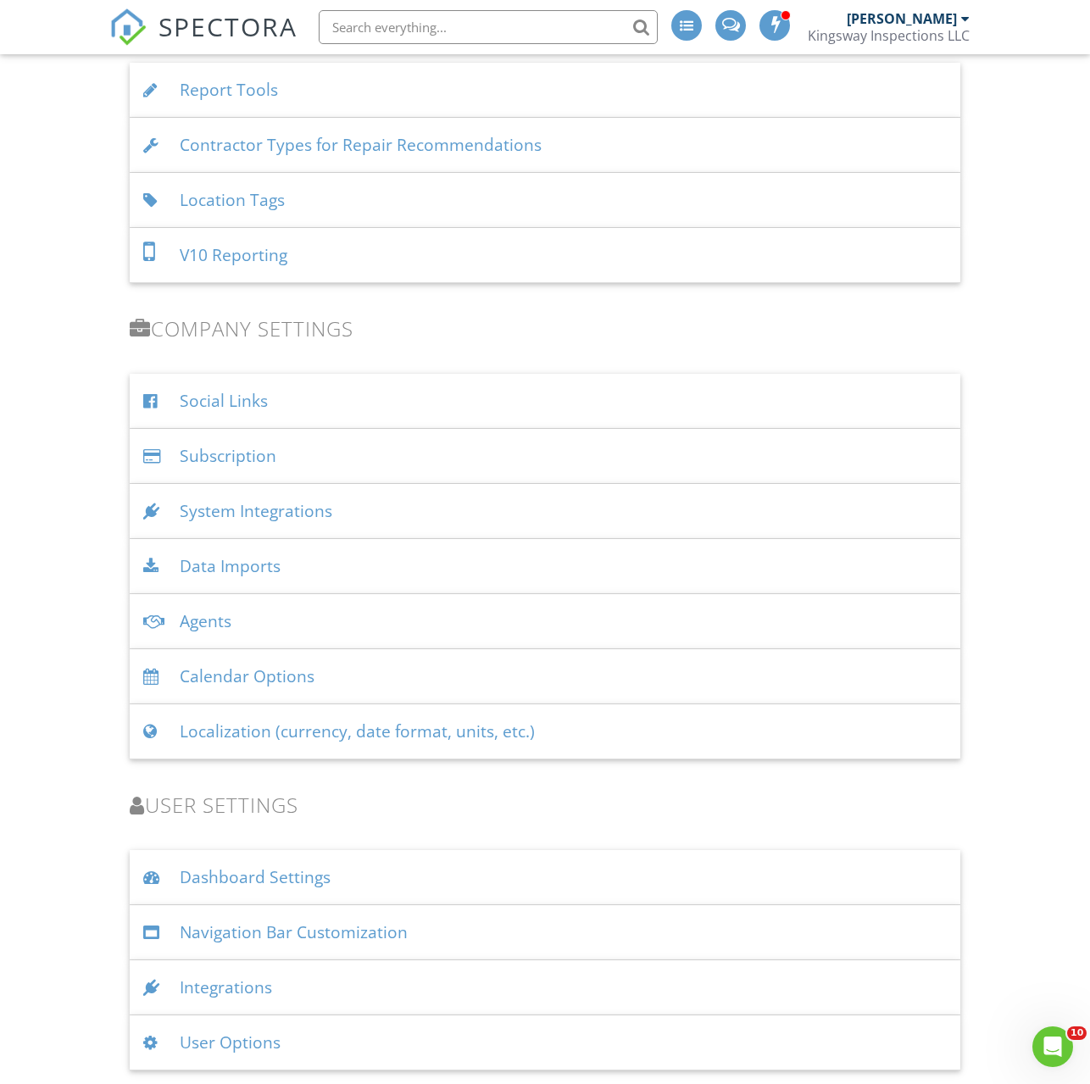
click at [389, 868] on div "Dashboard Settings" at bounding box center [545, 877] width 831 height 55
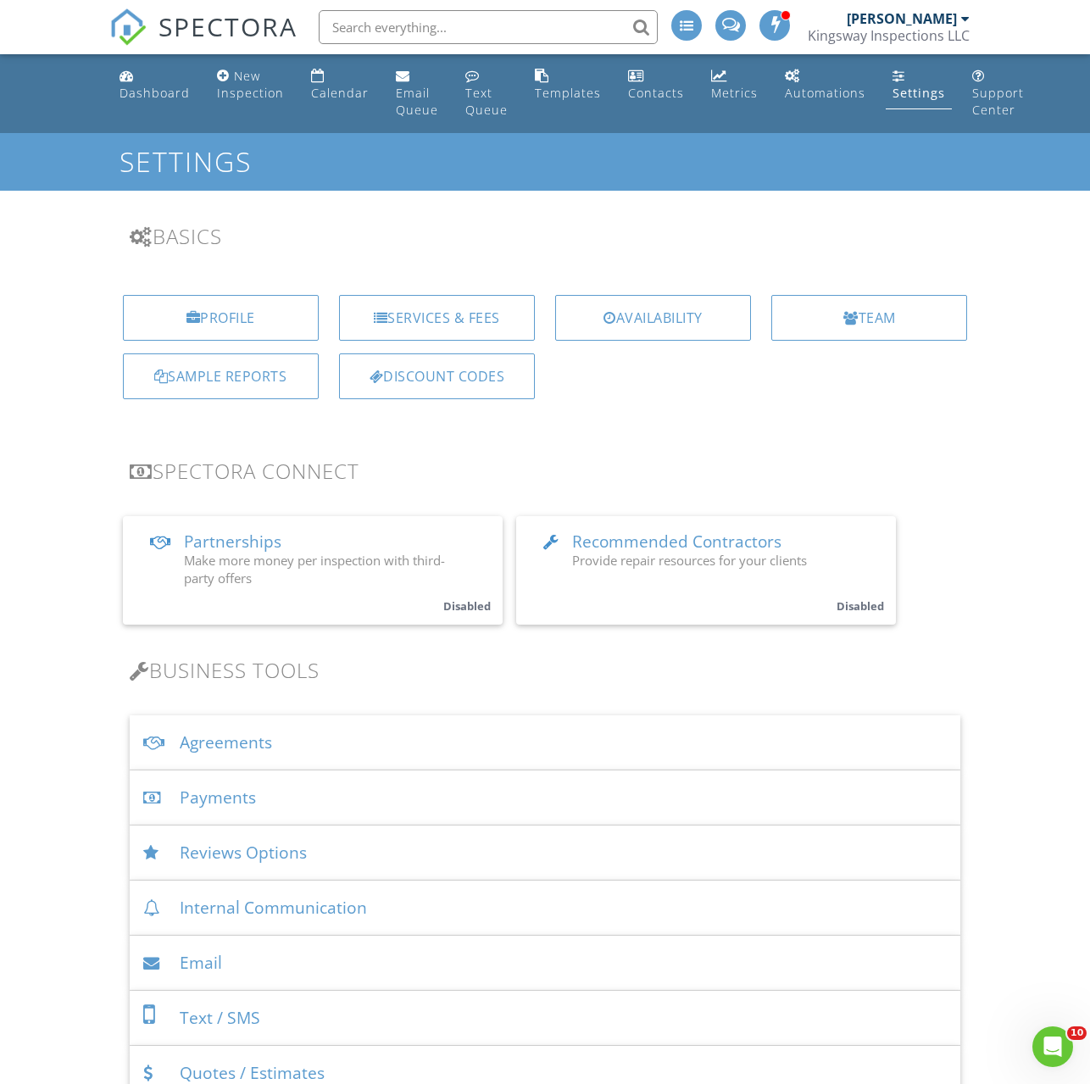
scroll to position [7, 0]
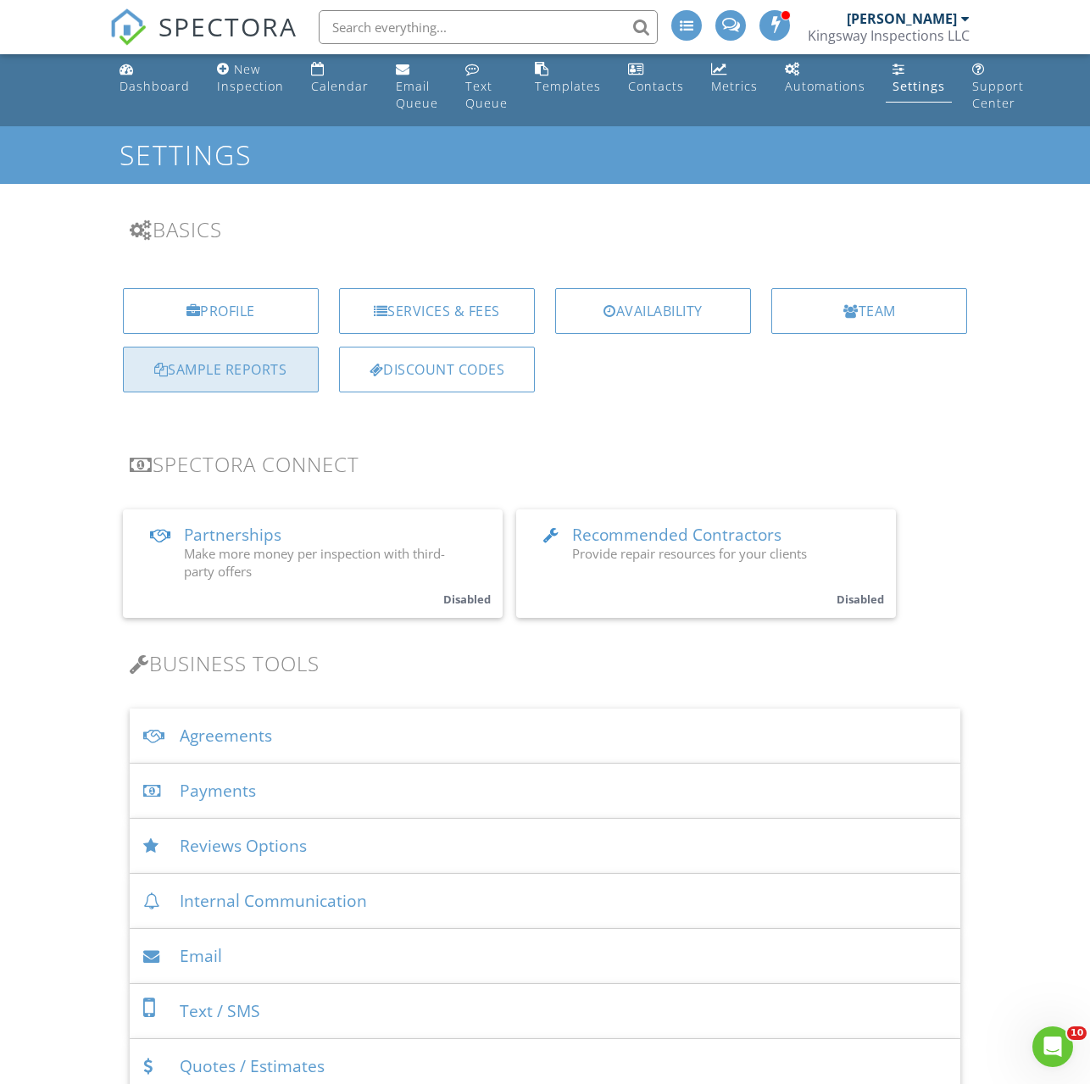
click at [214, 368] on div "Sample Reports" at bounding box center [221, 370] width 196 height 46
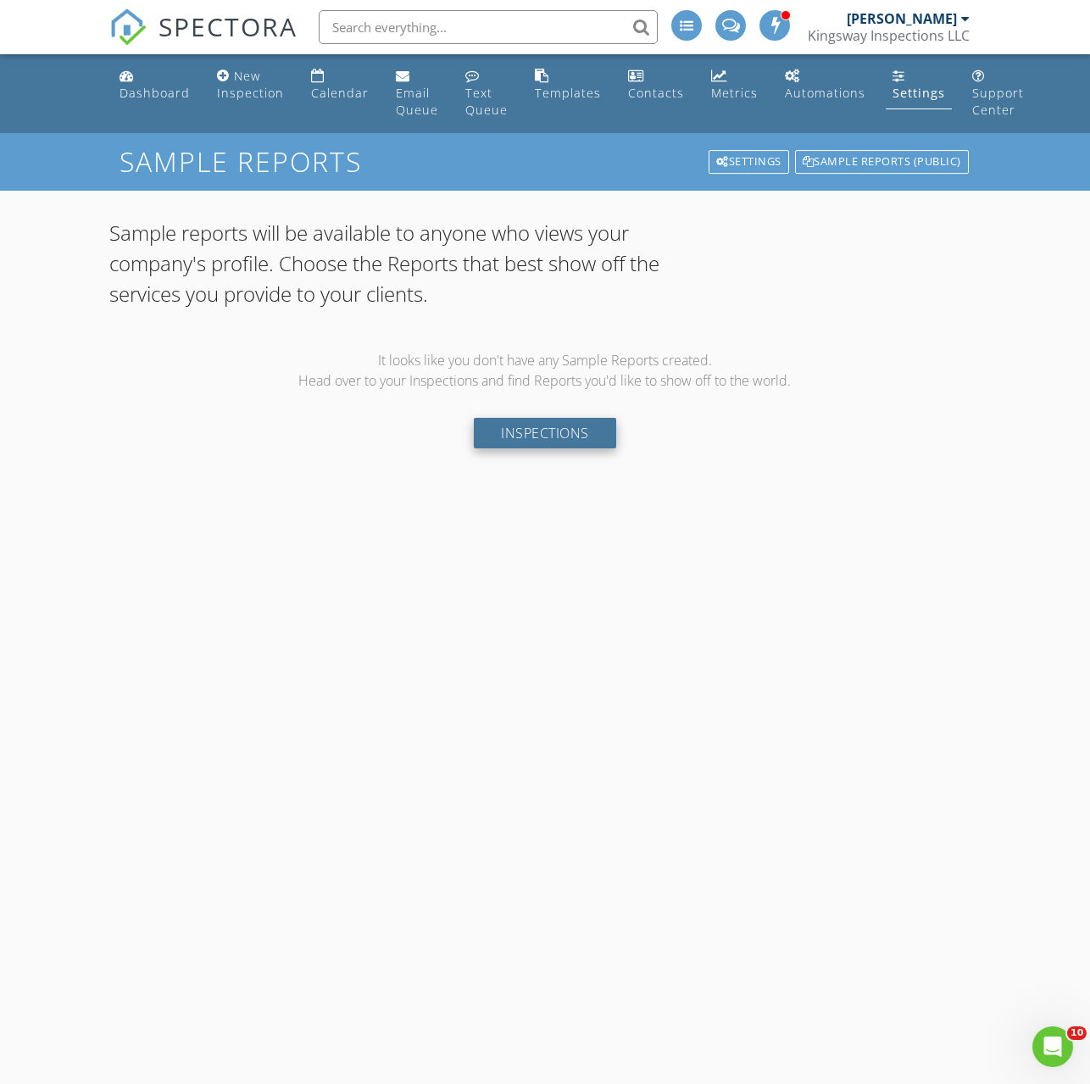
click at [569, 436] on link "Inspections" at bounding box center [545, 433] width 142 height 31
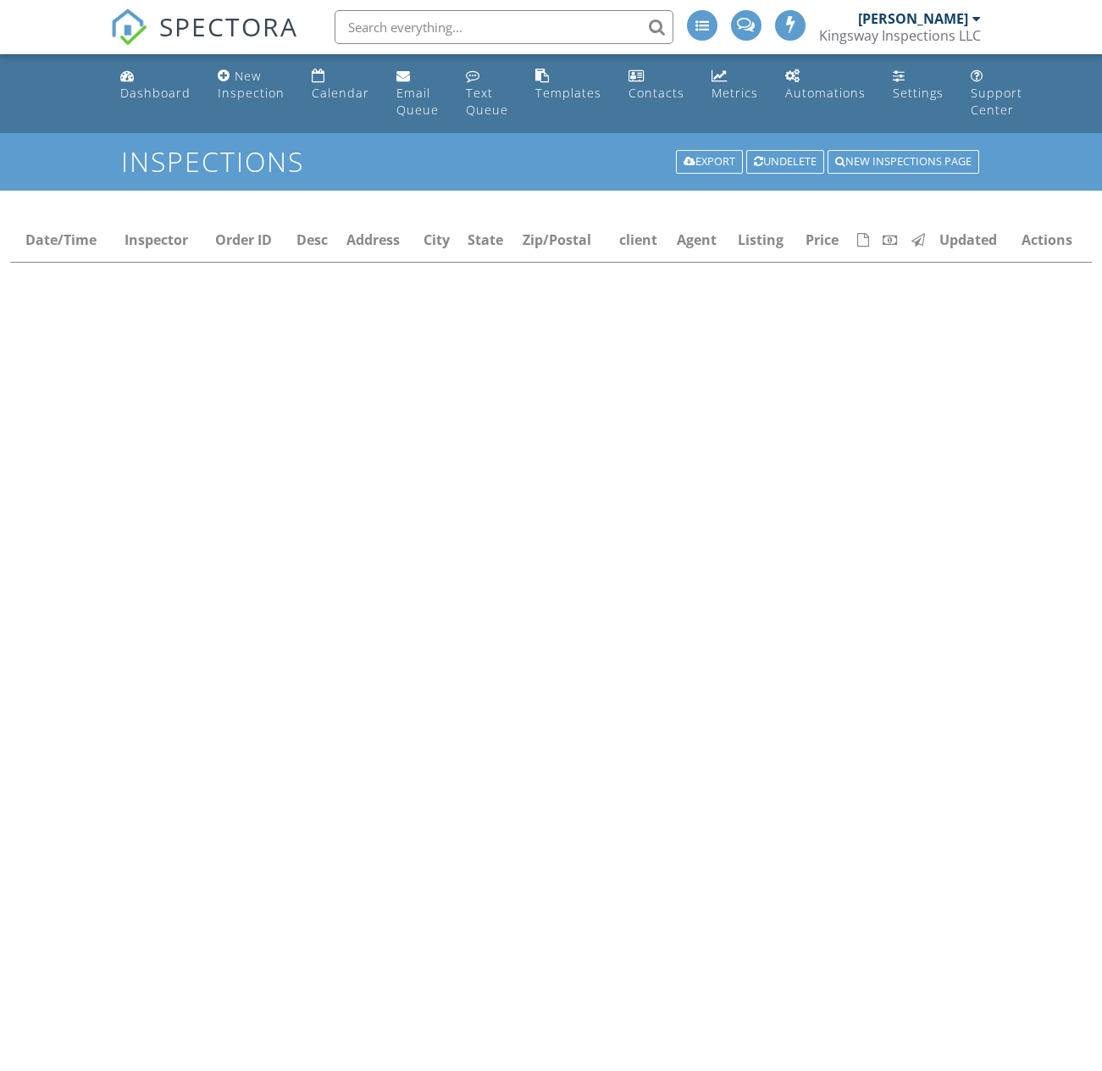
select select "25"
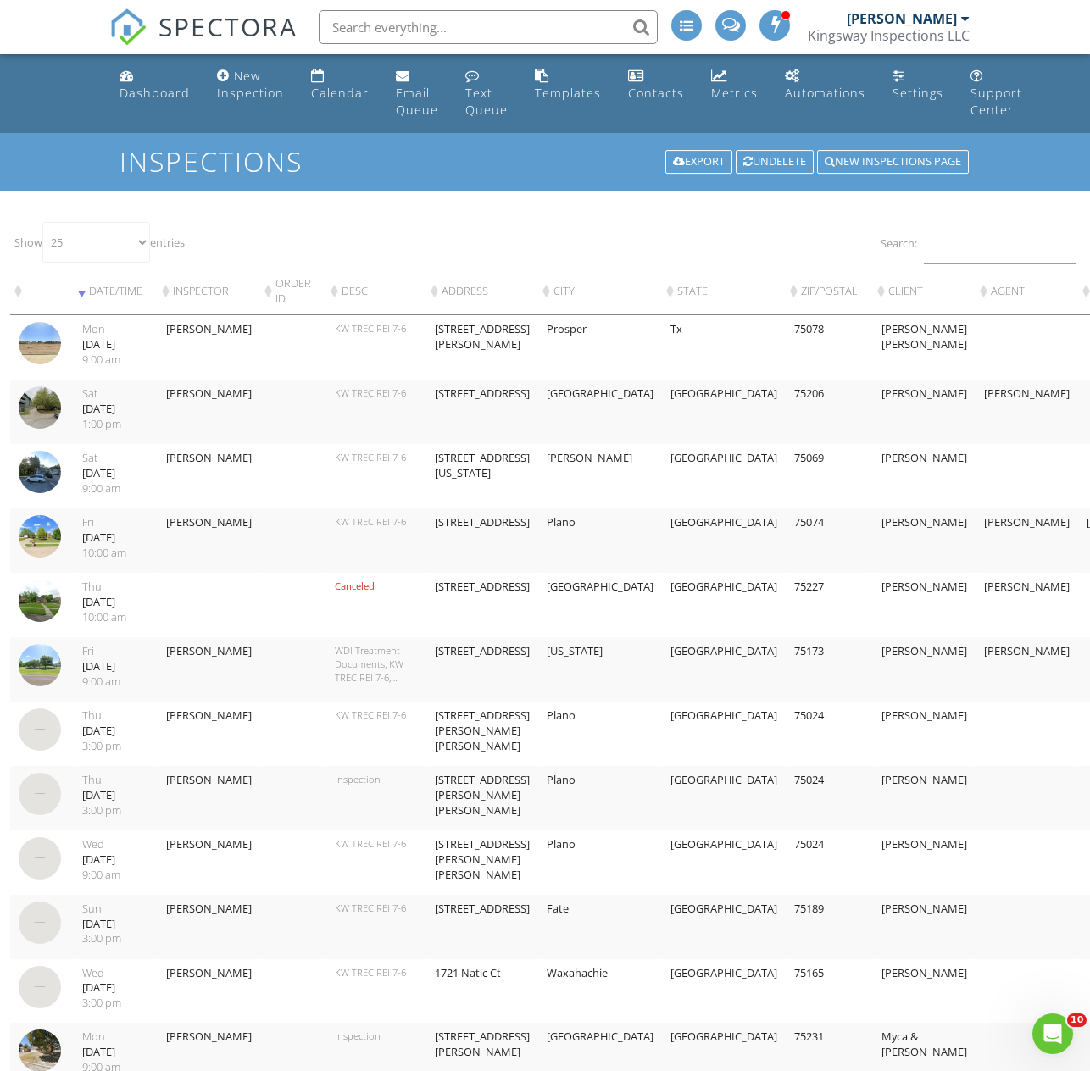
click at [42, 534] on img at bounding box center [40, 536] width 42 height 42
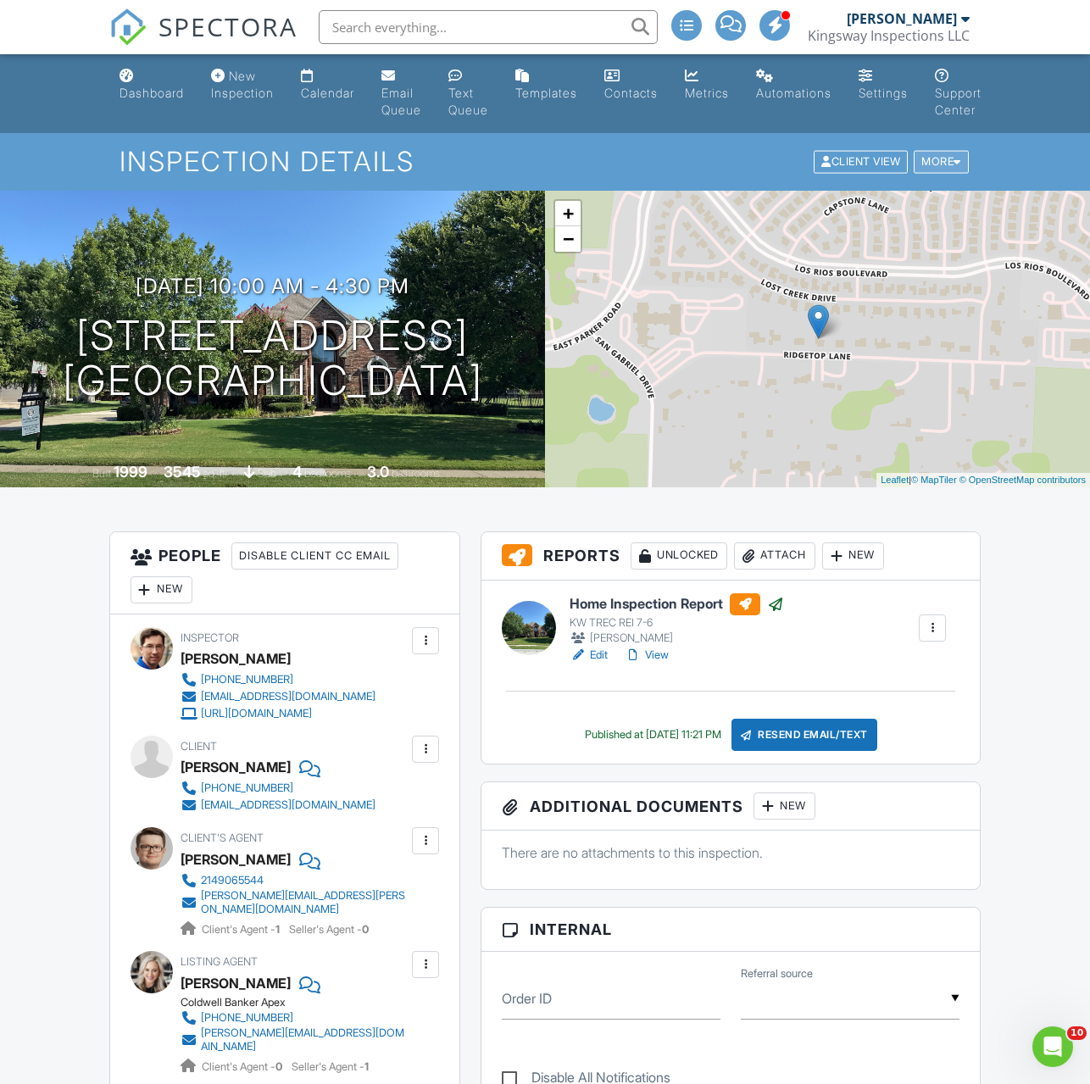
click at [953, 167] on div at bounding box center [957, 162] width 8 height 11
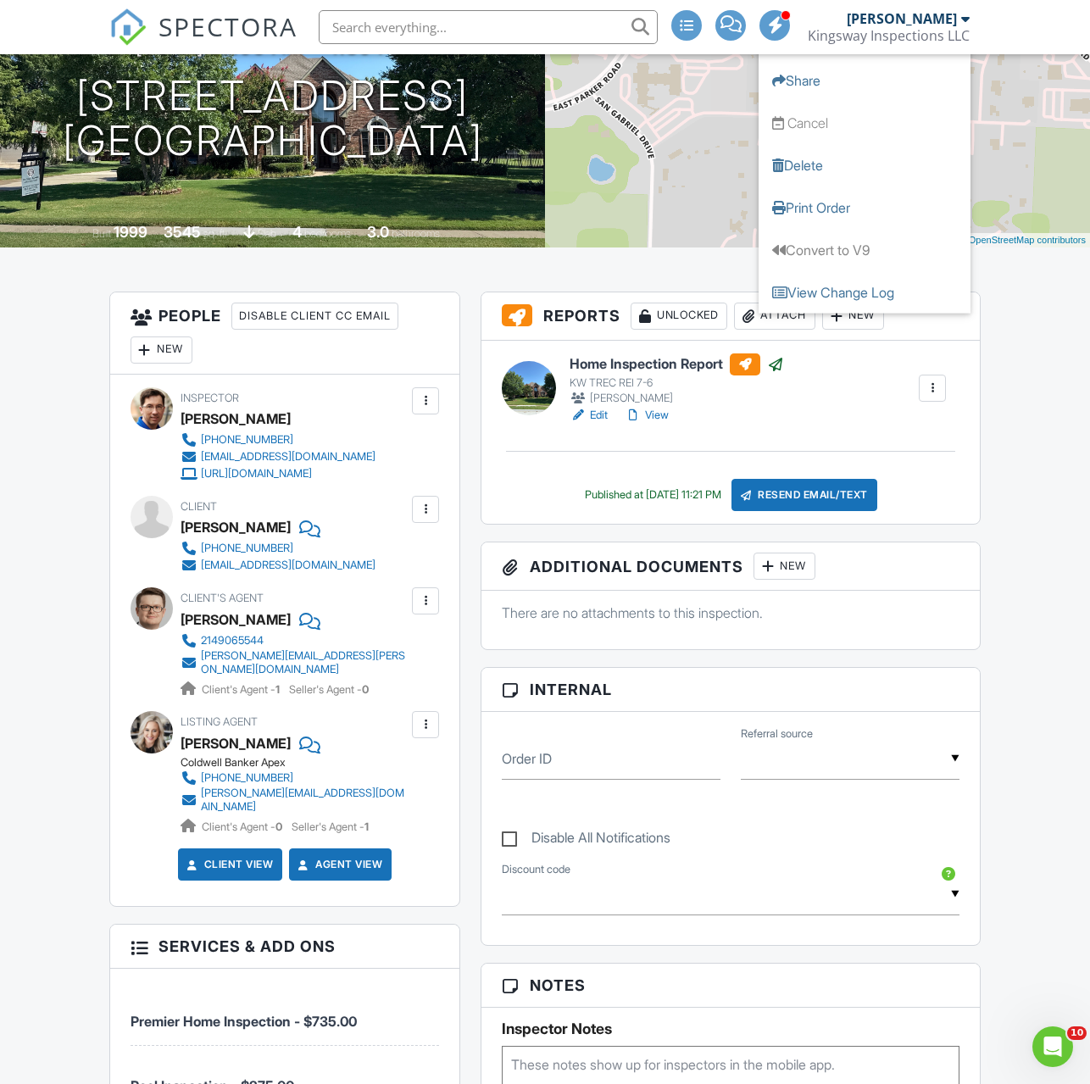
scroll to position [207, 0]
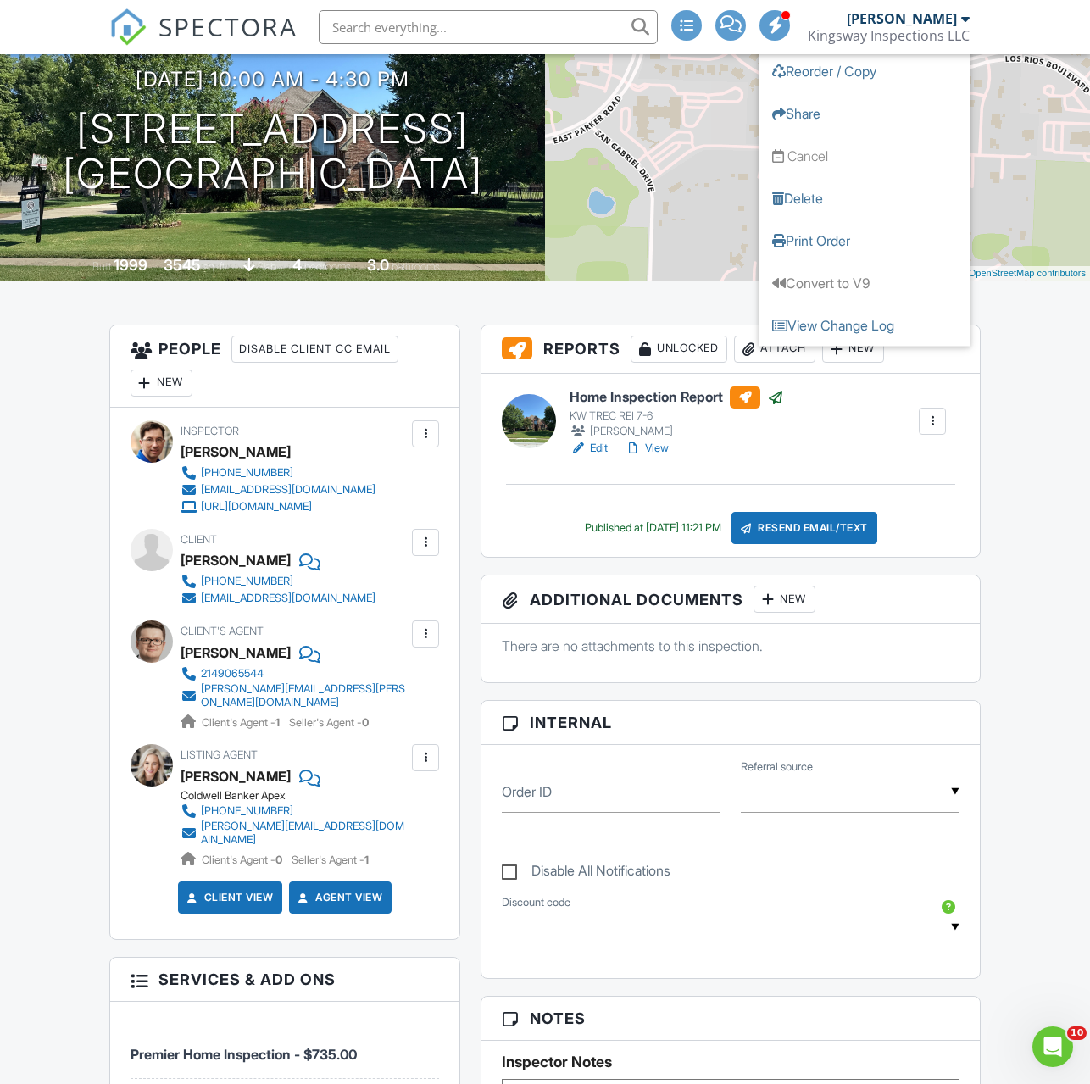
click at [648, 449] on link "View" at bounding box center [646, 448] width 44 height 17
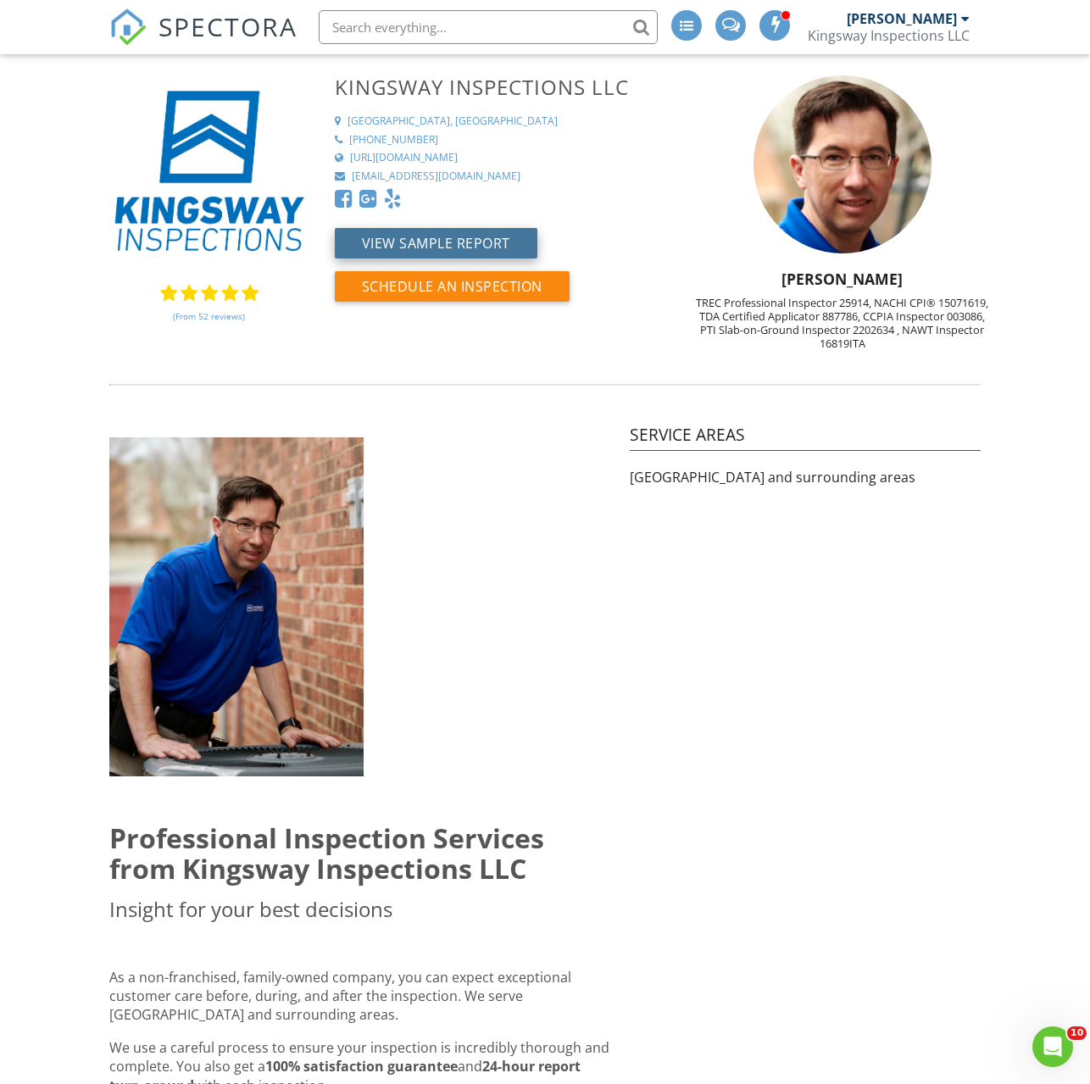
click at [494, 244] on button "View Sample Report" at bounding box center [436, 243] width 203 height 31
click at [154, 16] on div "SPECTORA" at bounding box center [203, 27] width 188 height 54
click at [156, 22] on div "SPECTORA" at bounding box center [203, 27] width 188 height 54
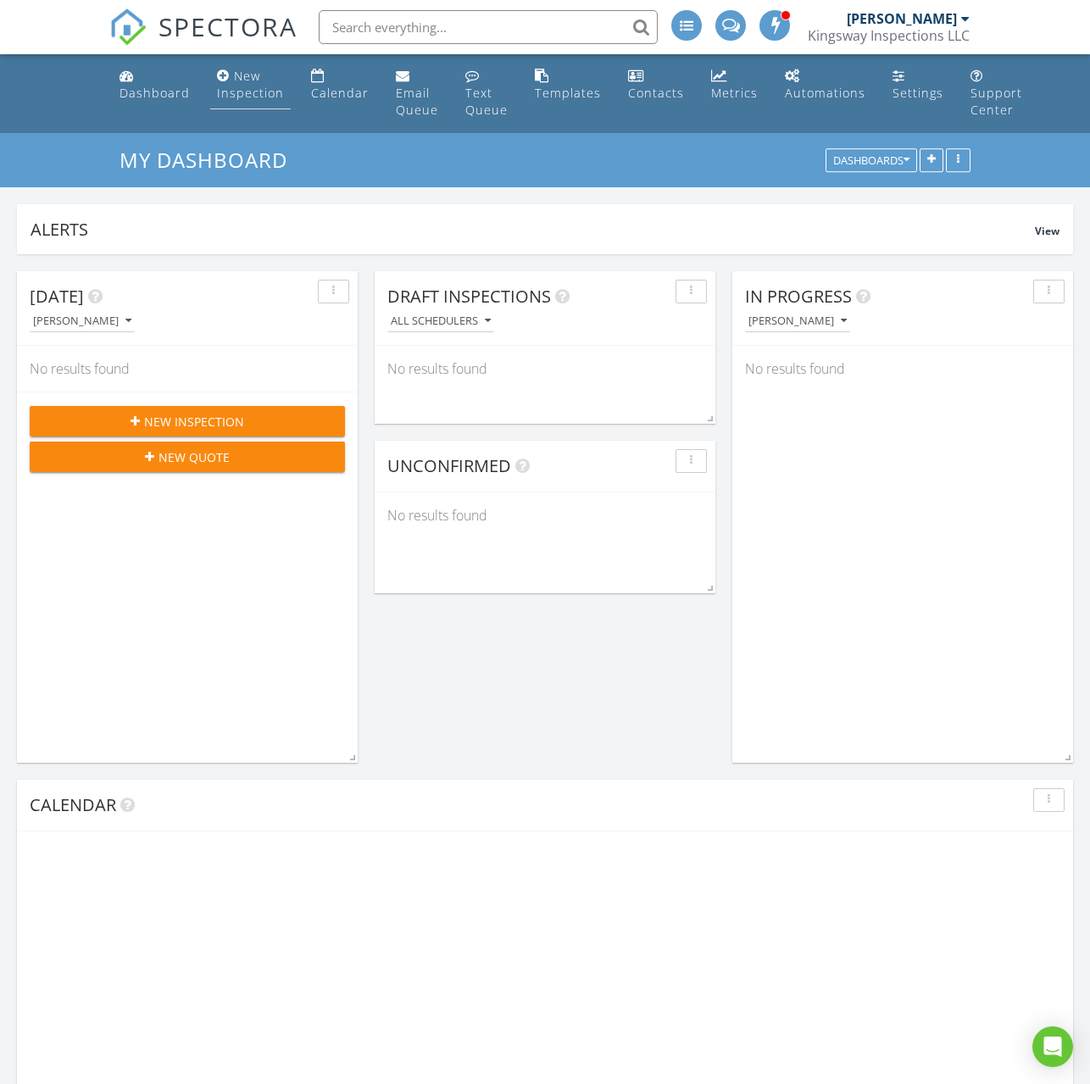
scroll to position [322, 341]
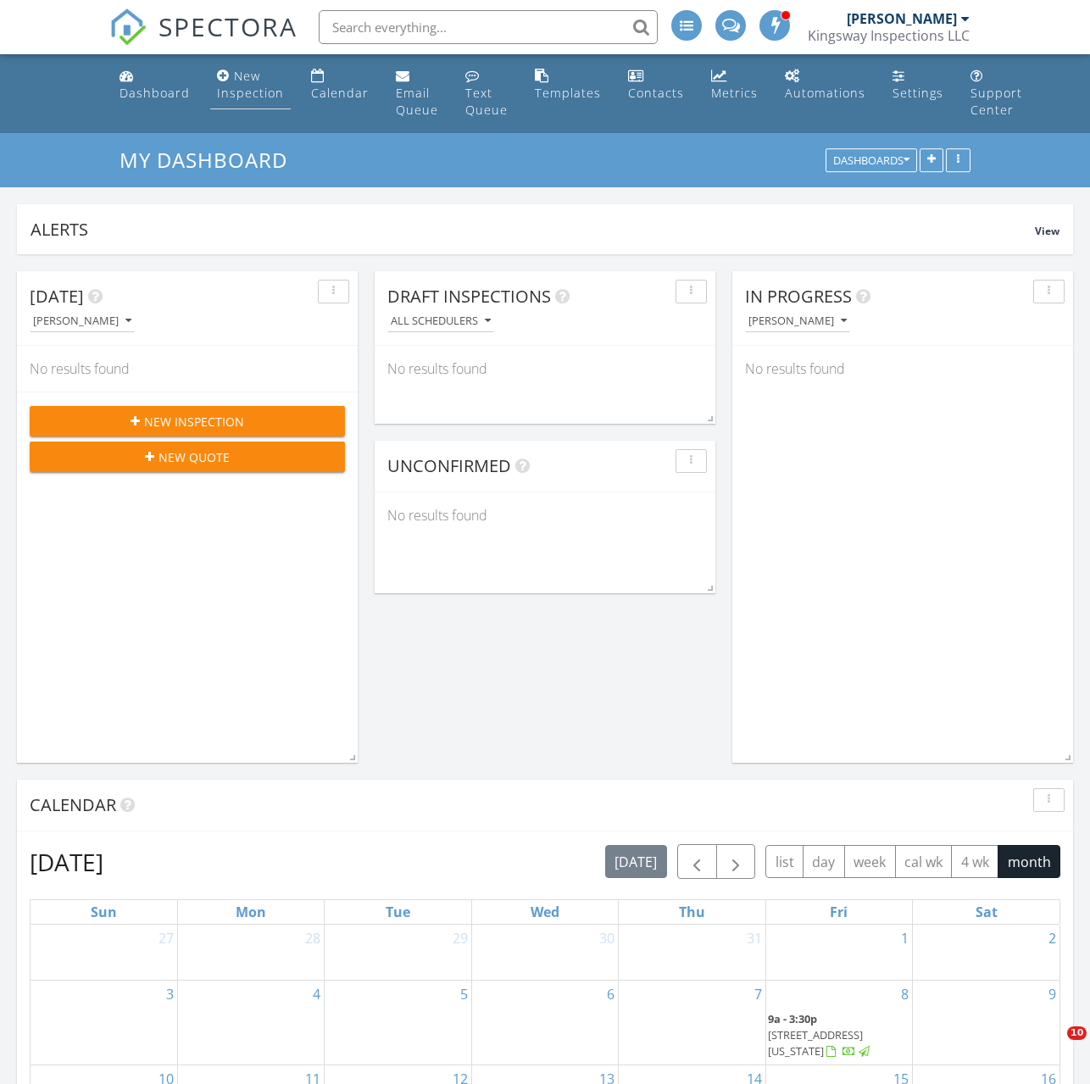
click at [240, 82] on div "New Inspection" at bounding box center [250, 84] width 67 height 33
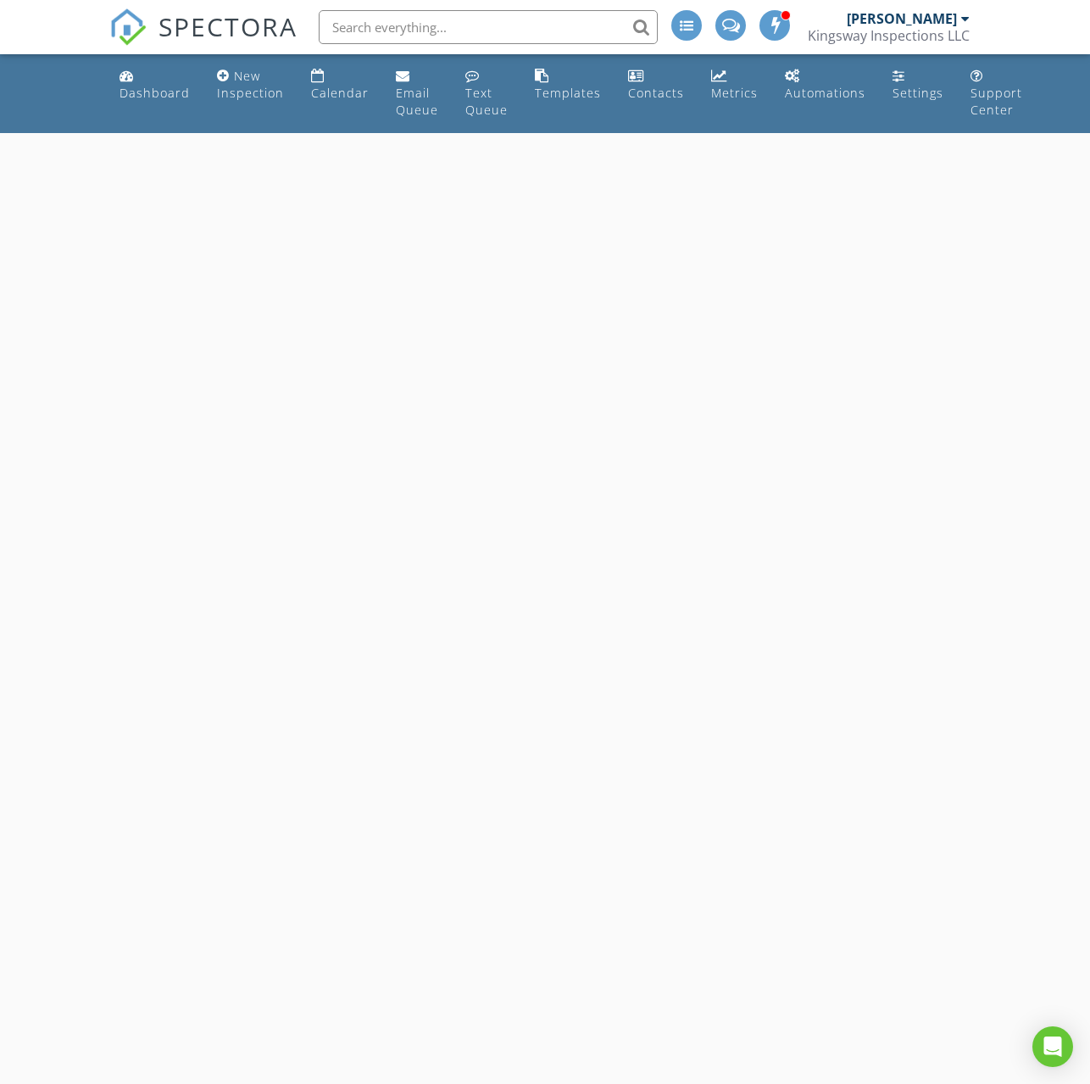
select select "7"
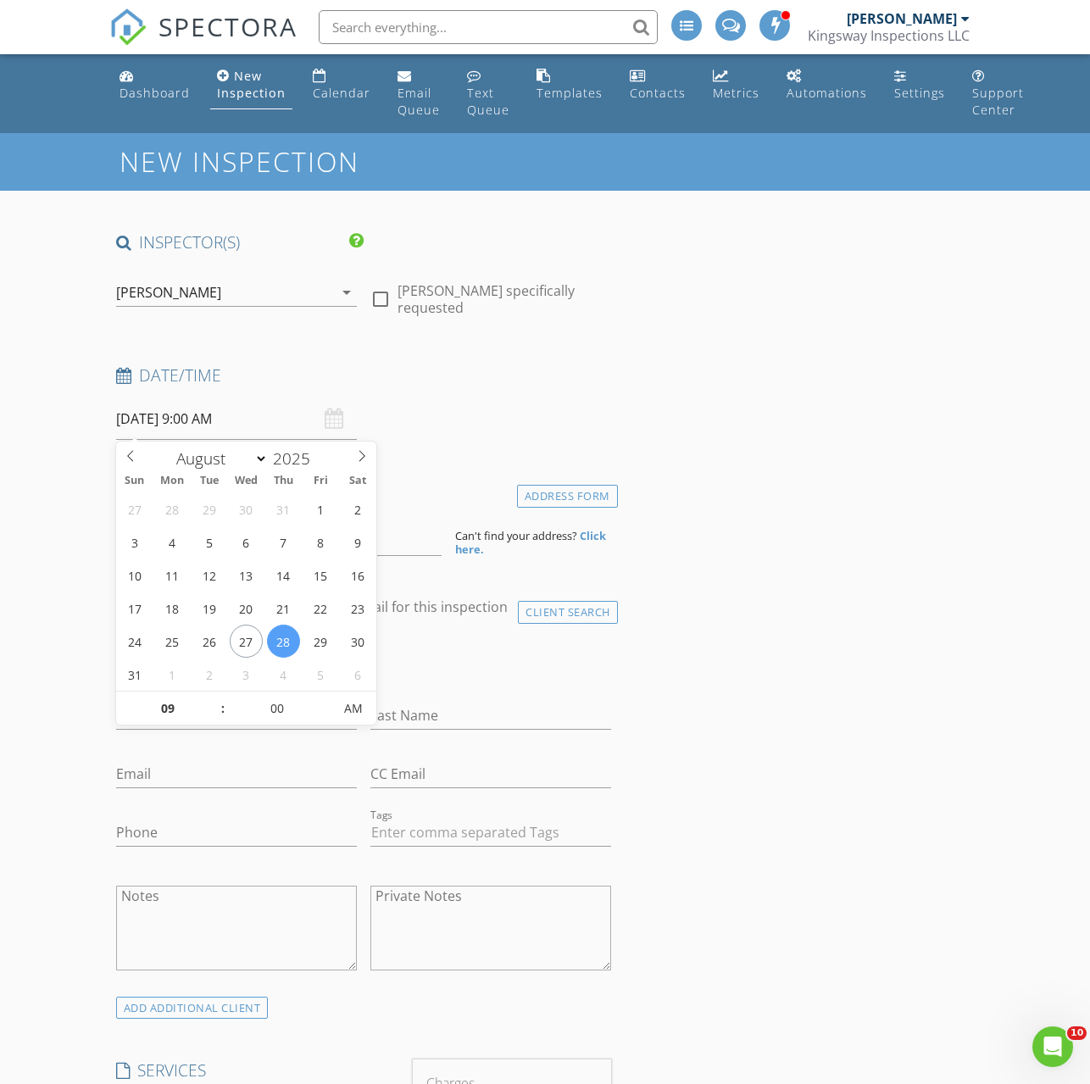
click at [180, 410] on input "08/28/2025 9:00 AM" at bounding box center [236, 419] width 241 height 42
type input "[DATE] 9:00 AM"
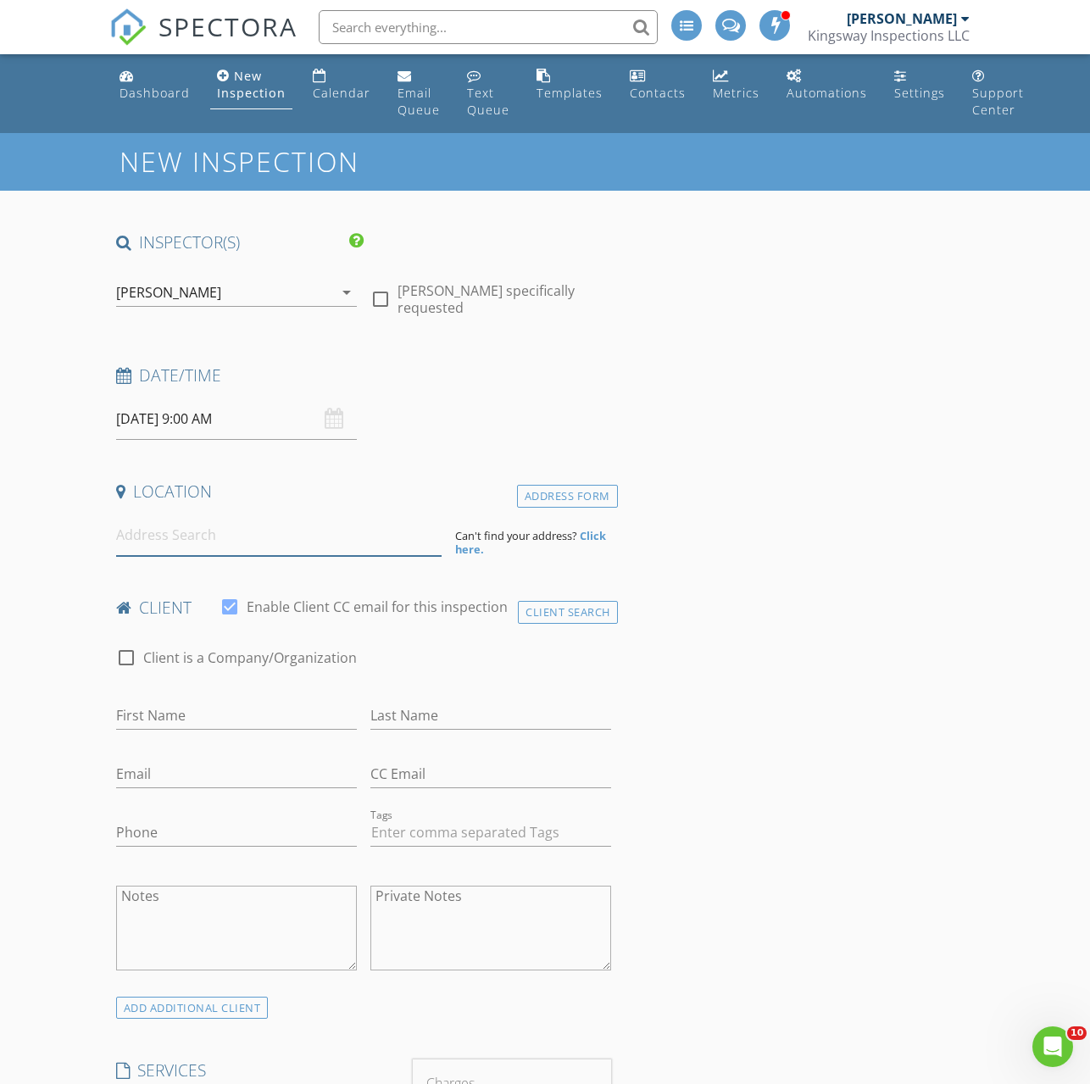
click at [155, 546] on input at bounding box center [278, 535] width 325 height 42
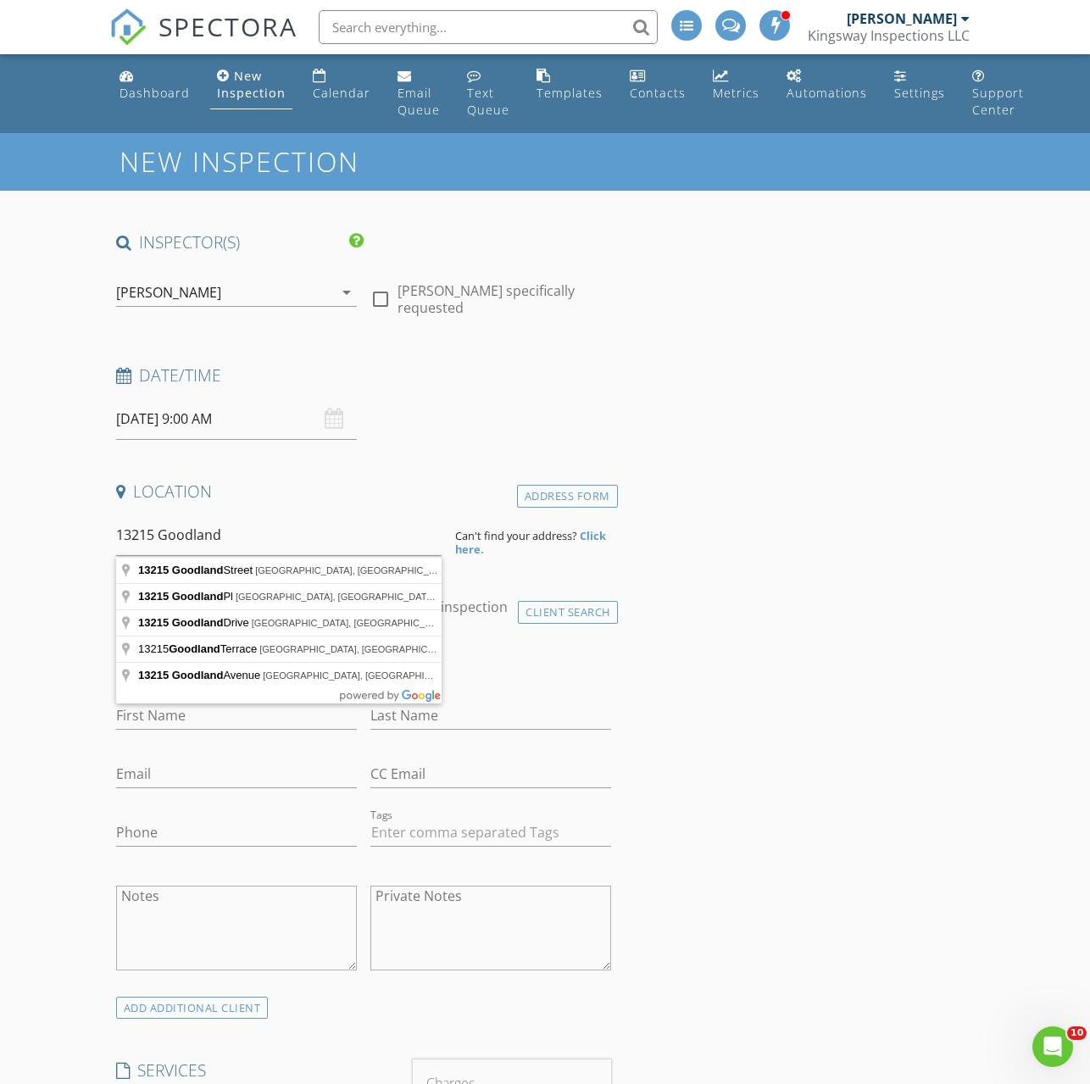
type input "13215 Goodland Street, Farmers Branch, TX, USA"
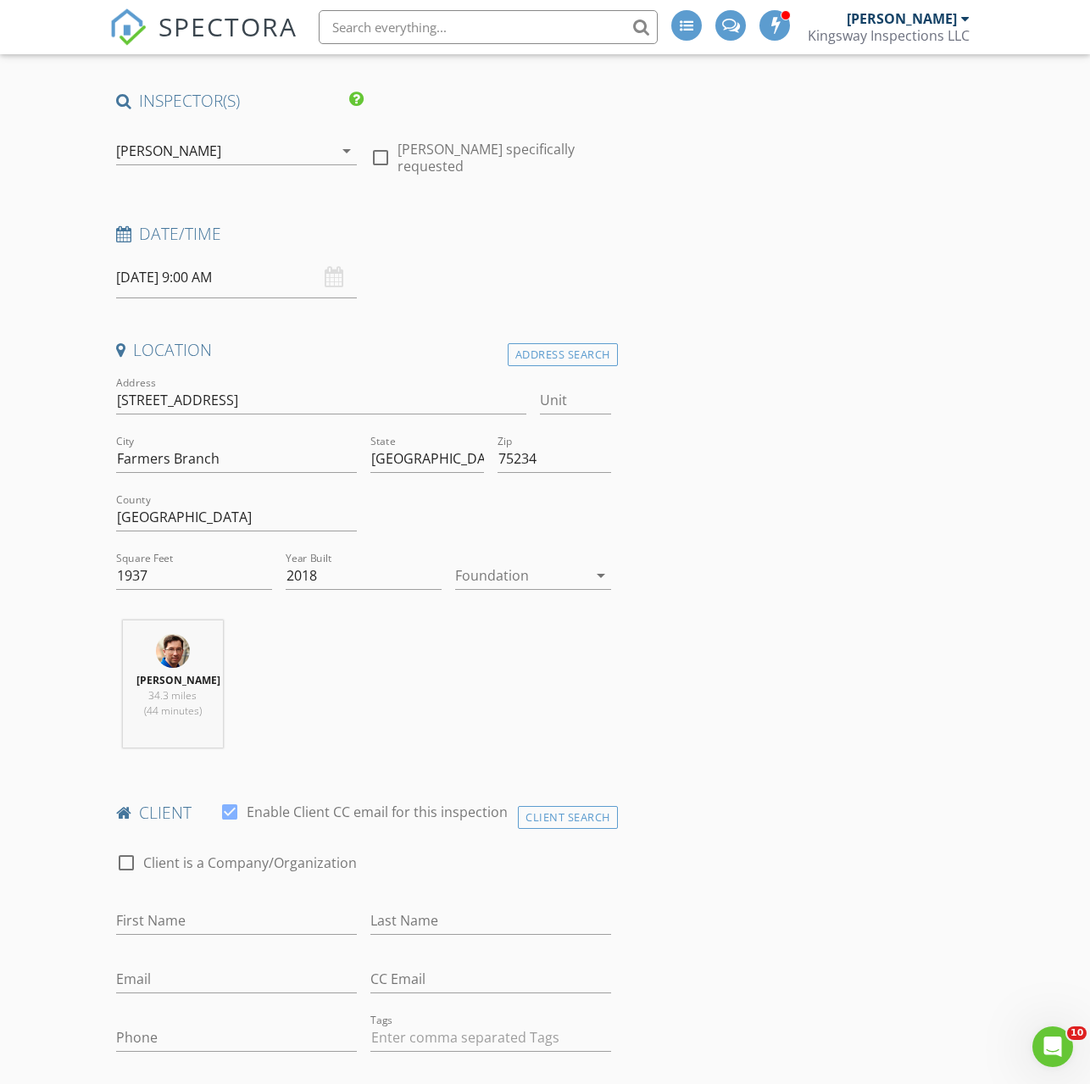
scroll to position [301, 0]
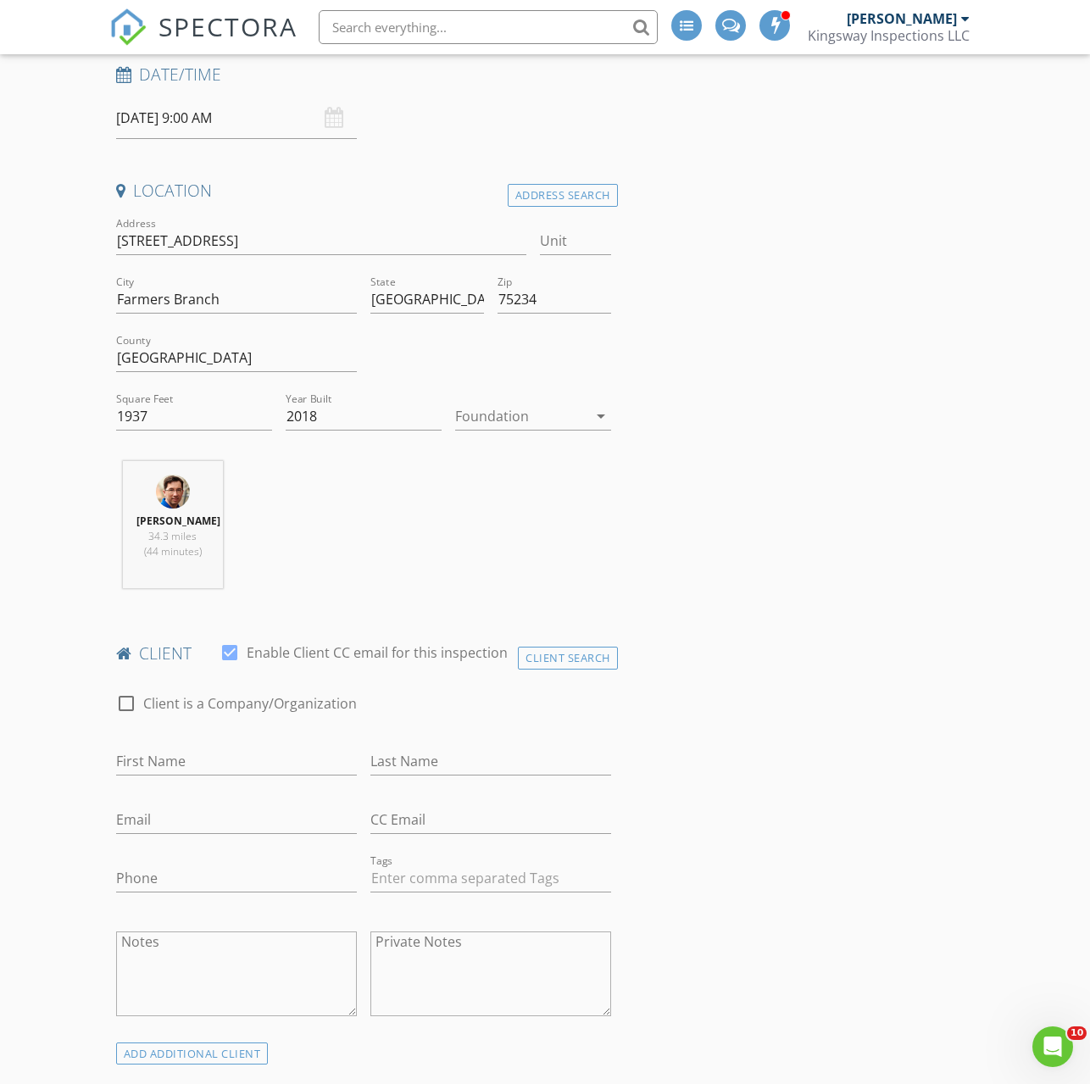
click at [510, 416] on div at bounding box center [521, 415] width 132 height 27
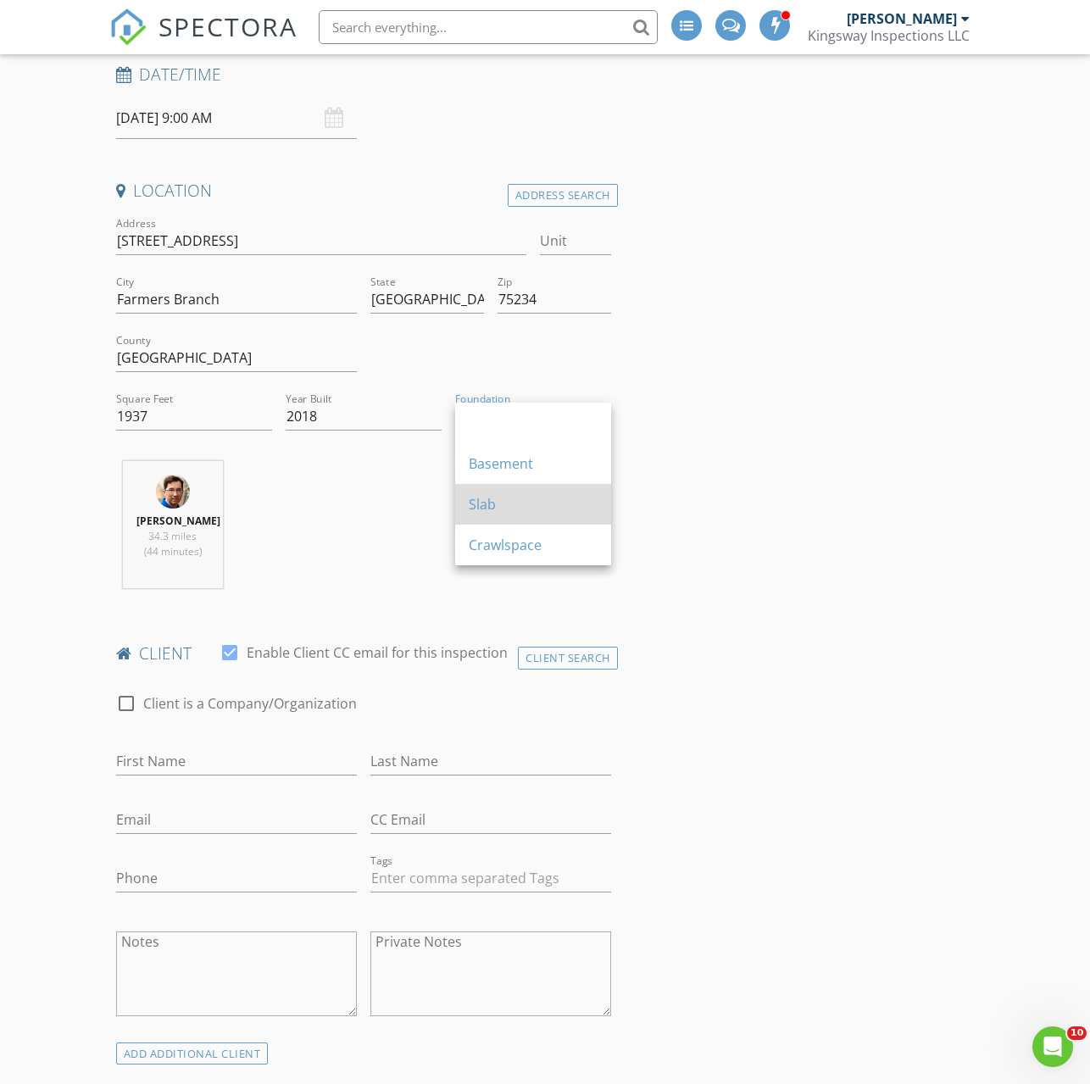
click at [475, 499] on div "Slab" at bounding box center [533, 504] width 129 height 20
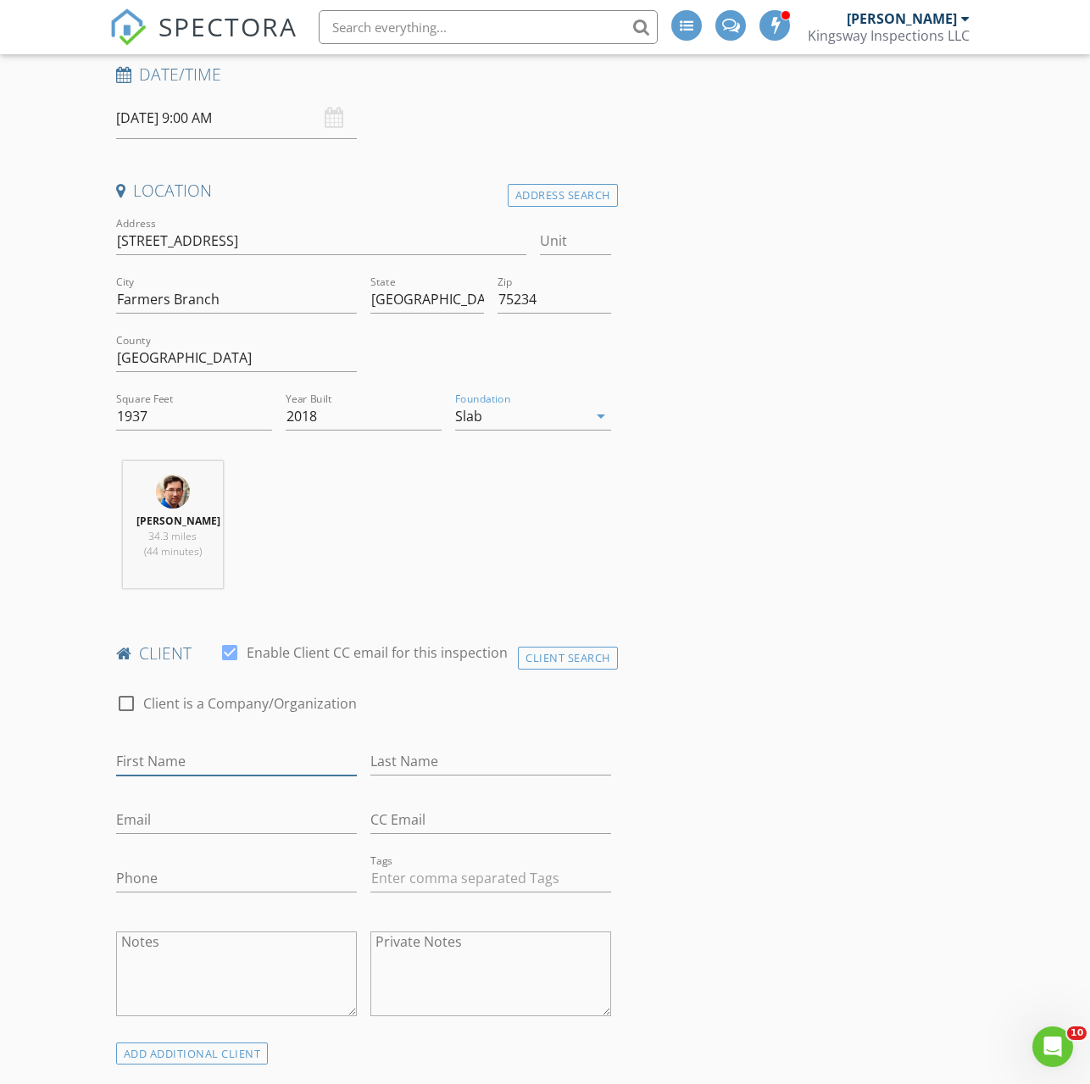
click at [229, 775] on input "First Name" at bounding box center [236, 761] width 241 height 28
type input "Shengda"
type input "Ding"
click at [196, 834] on input "Email" at bounding box center [236, 820] width 241 height 28
type input "[EMAIL_ADDRESS][DOMAIN_NAME]"
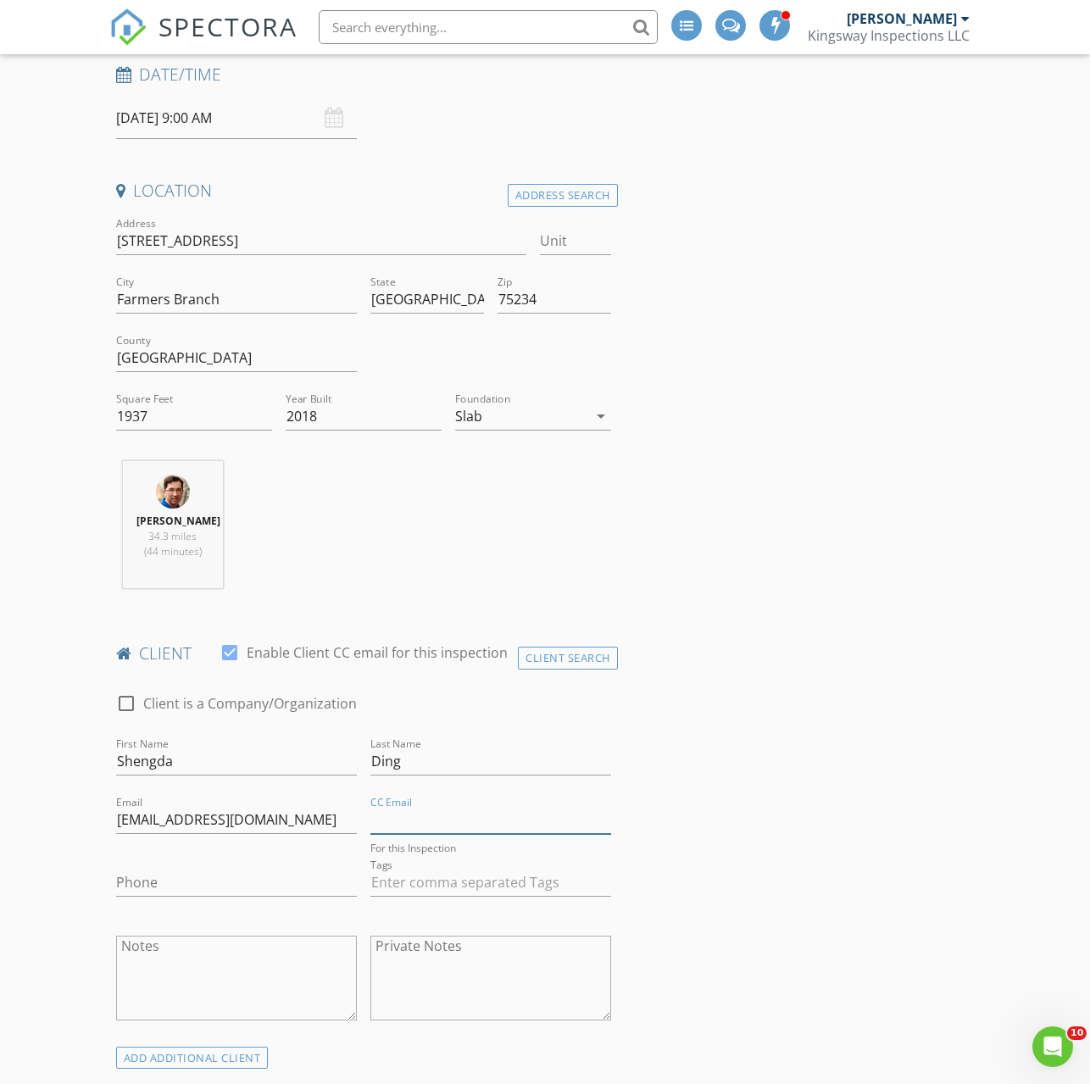
click at [401, 832] on input "CC Email" at bounding box center [490, 820] width 241 height 28
click at [219, 896] on input "Phone" at bounding box center [236, 882] width 241 height 28
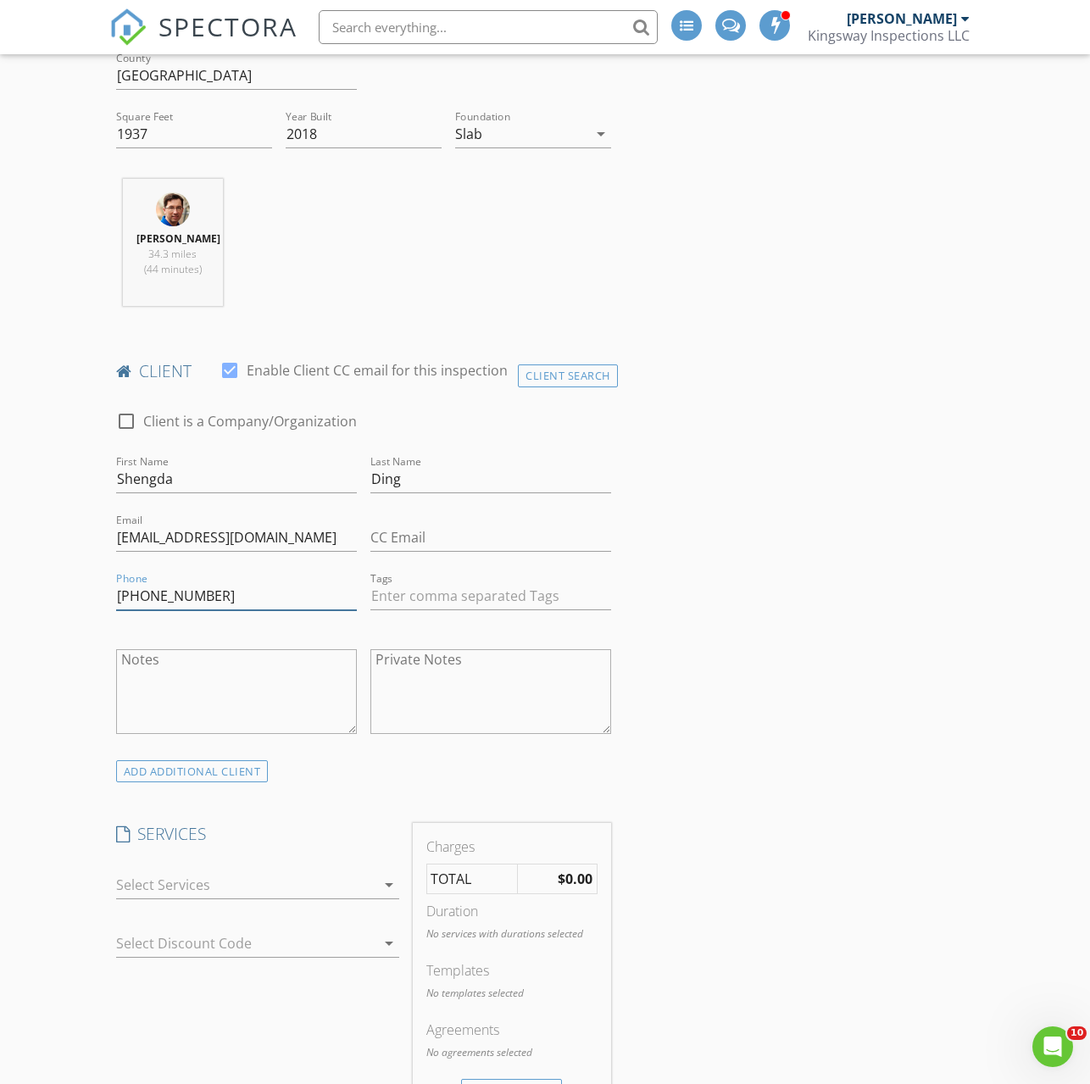
scroll to position [641, 0]
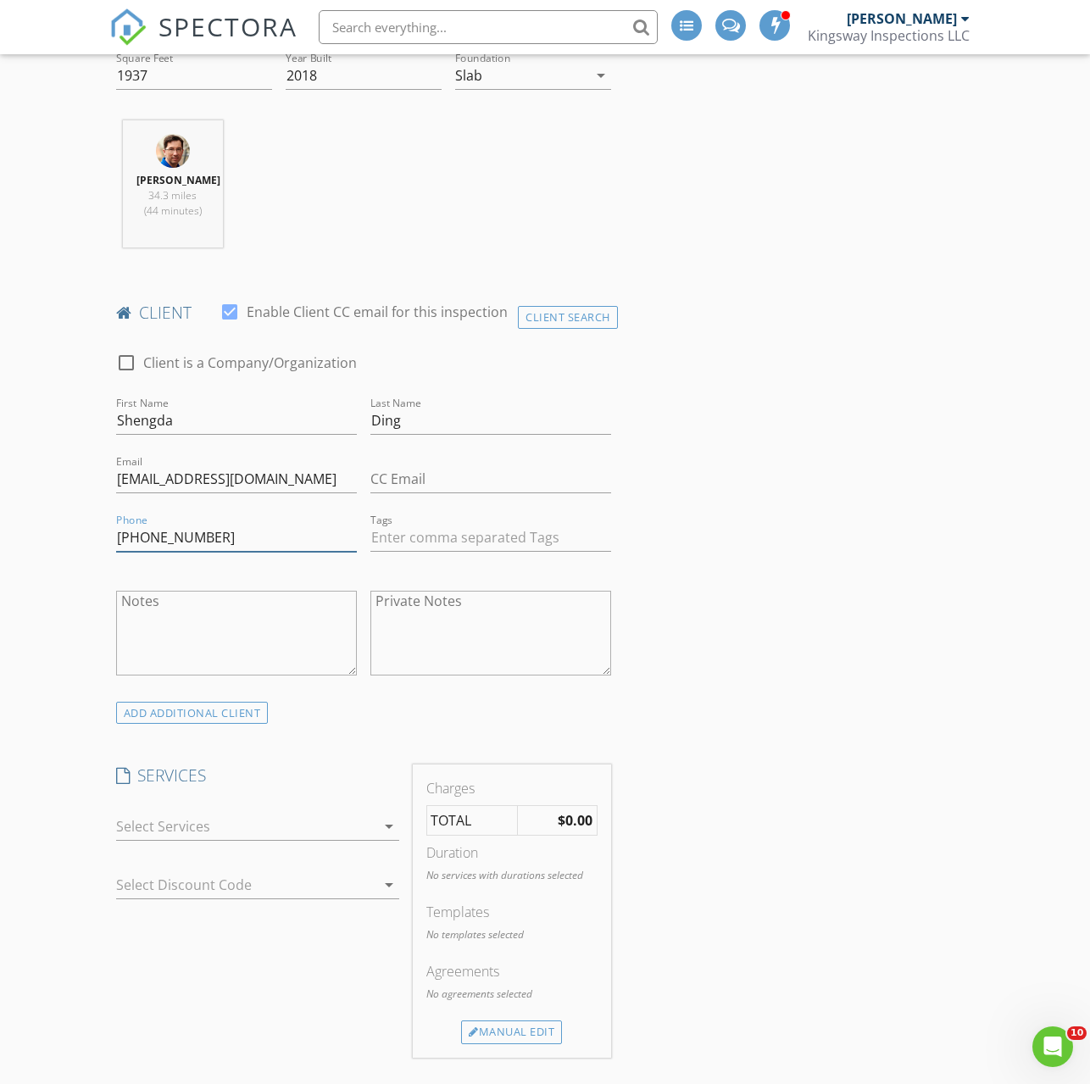
type input "[PHONE_NUMBER]"
click at [229, 840] on div at bounding box center [245, 826] width 259 height 27
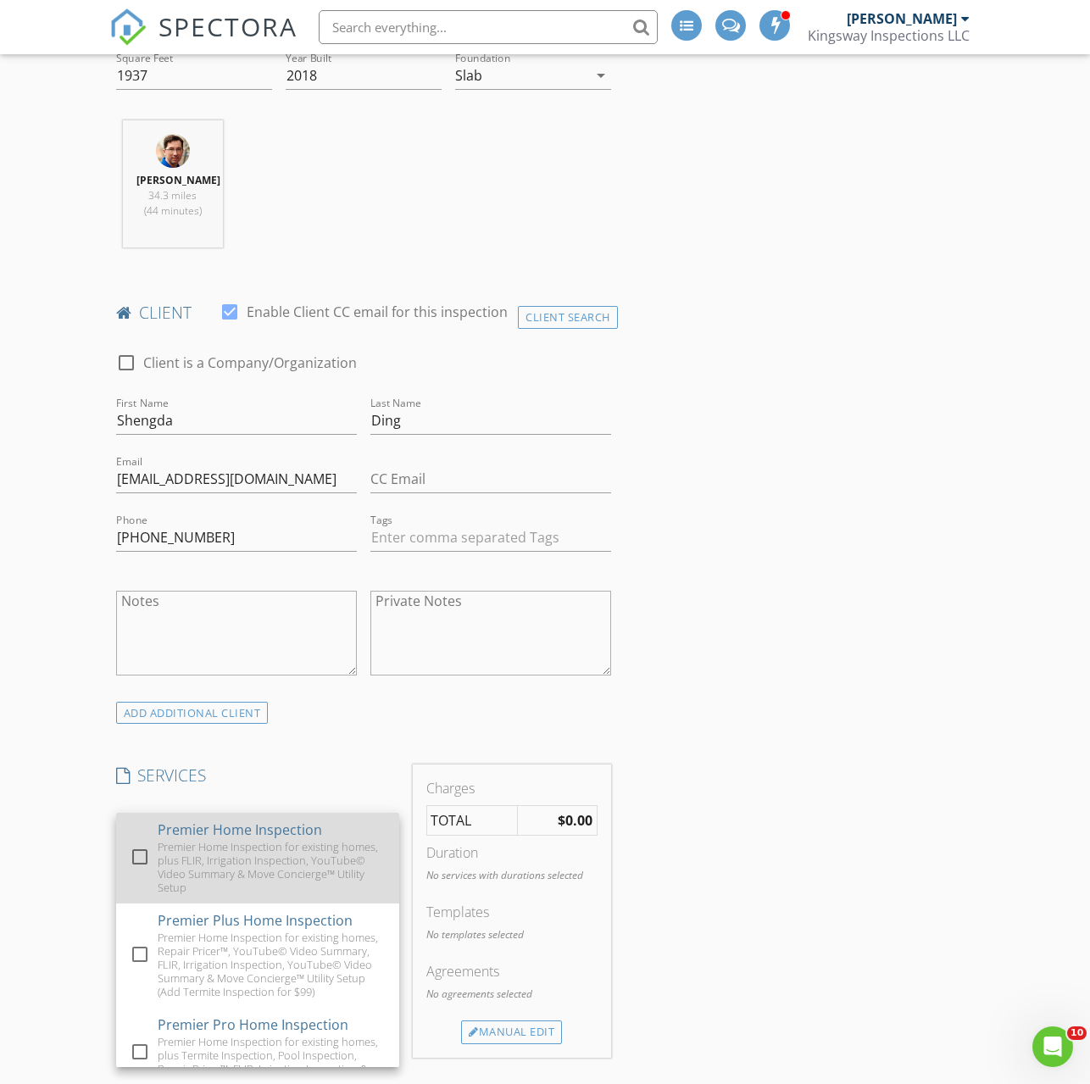
click at [176, 857] on div "Premier Home Inspection for existing homes, plus FLIR, Irrigation Inspection, Y…" at bounding box center [272, 867] width 228 height 54
checkbox input "false"
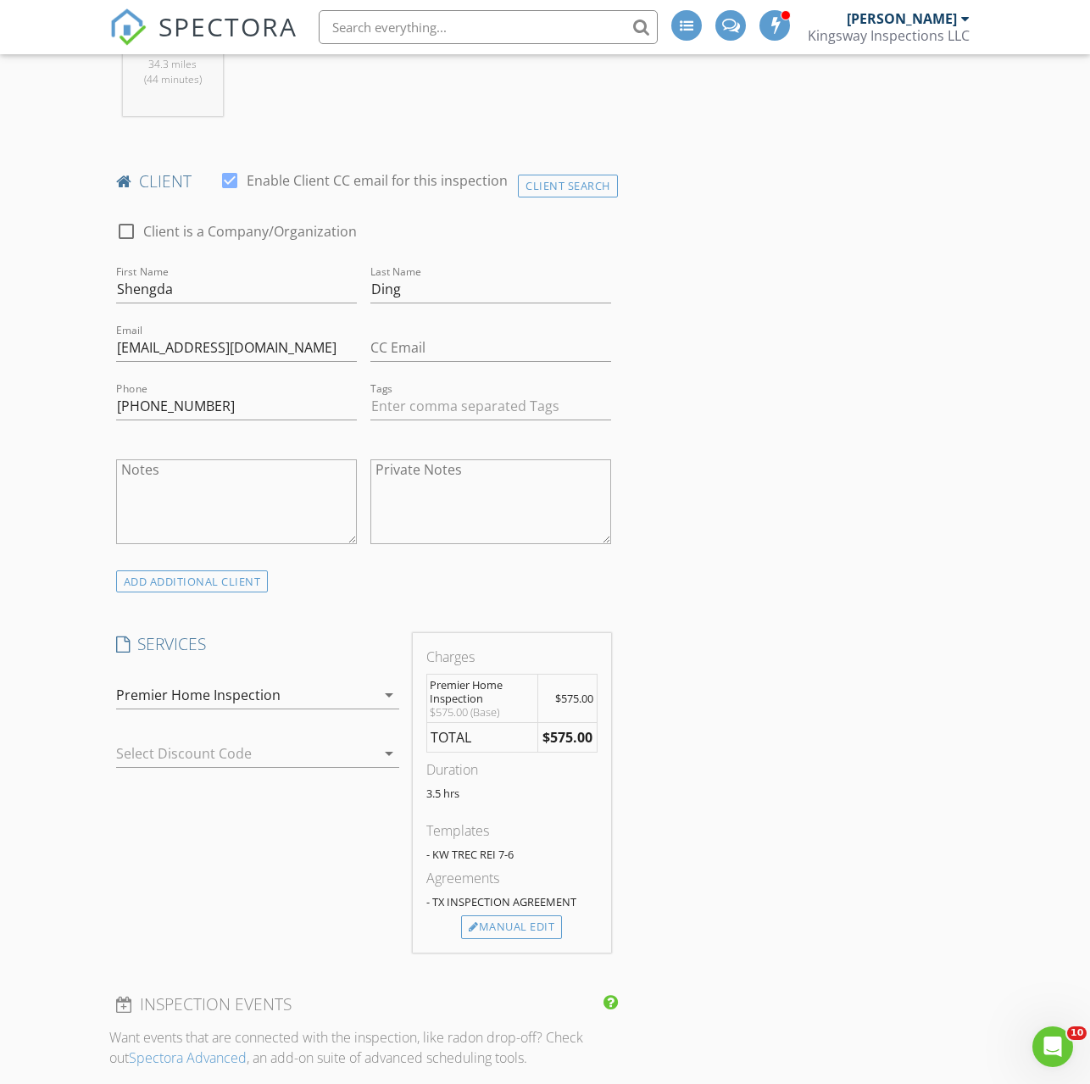
scroll to position [860, 0]
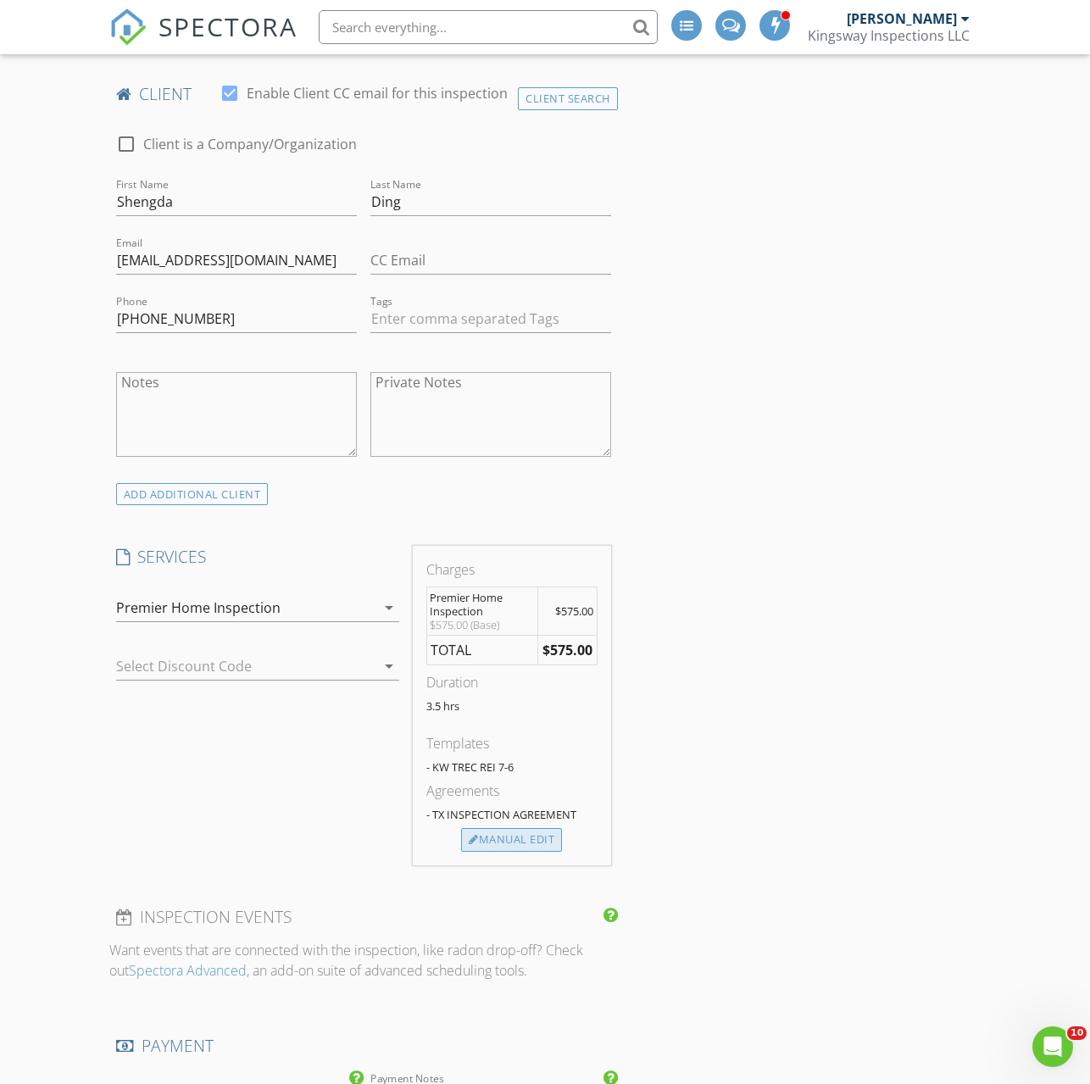
click at [541, 852] on div "Manual Edit" at bounding box center [511, 840] width 101 height 24
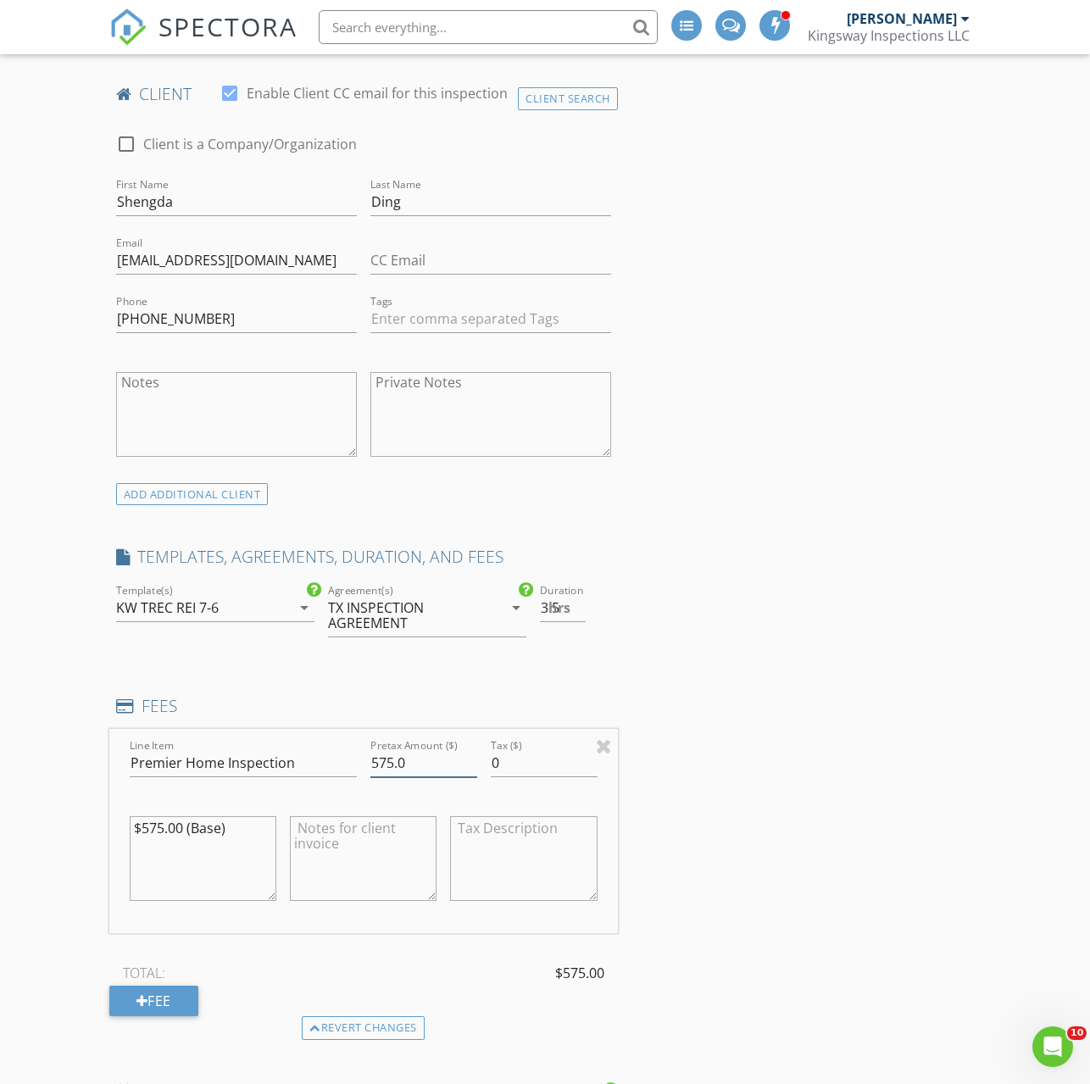
click at [380, 776] on input "575.0" at bounding box center [423, 763] width 107 height 28
type input "475.0"
click at [149, 840] on textarea "$575.00 (Base)" at bounding box center [203, 858] width 147 height 85
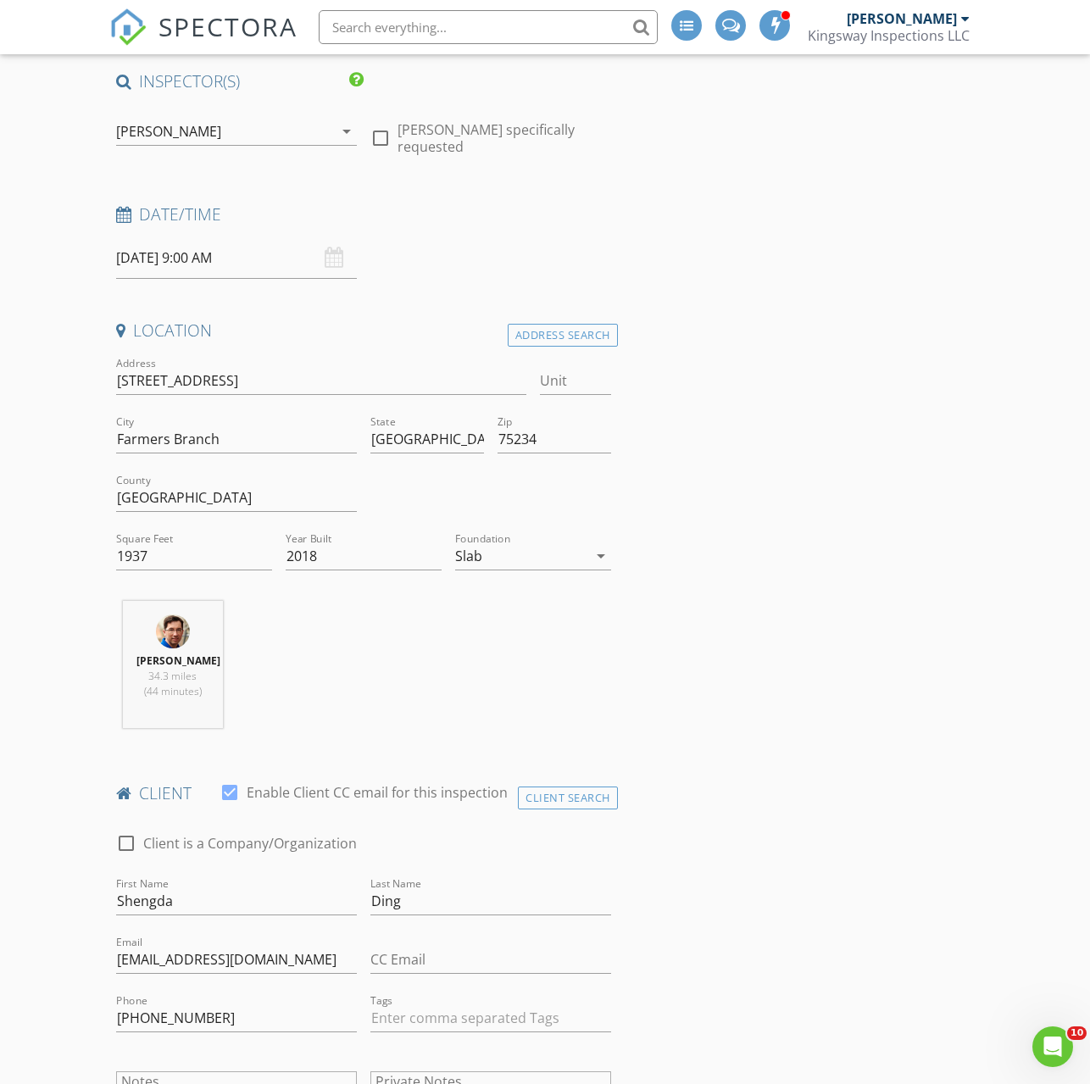
scroll to position [0, 0]
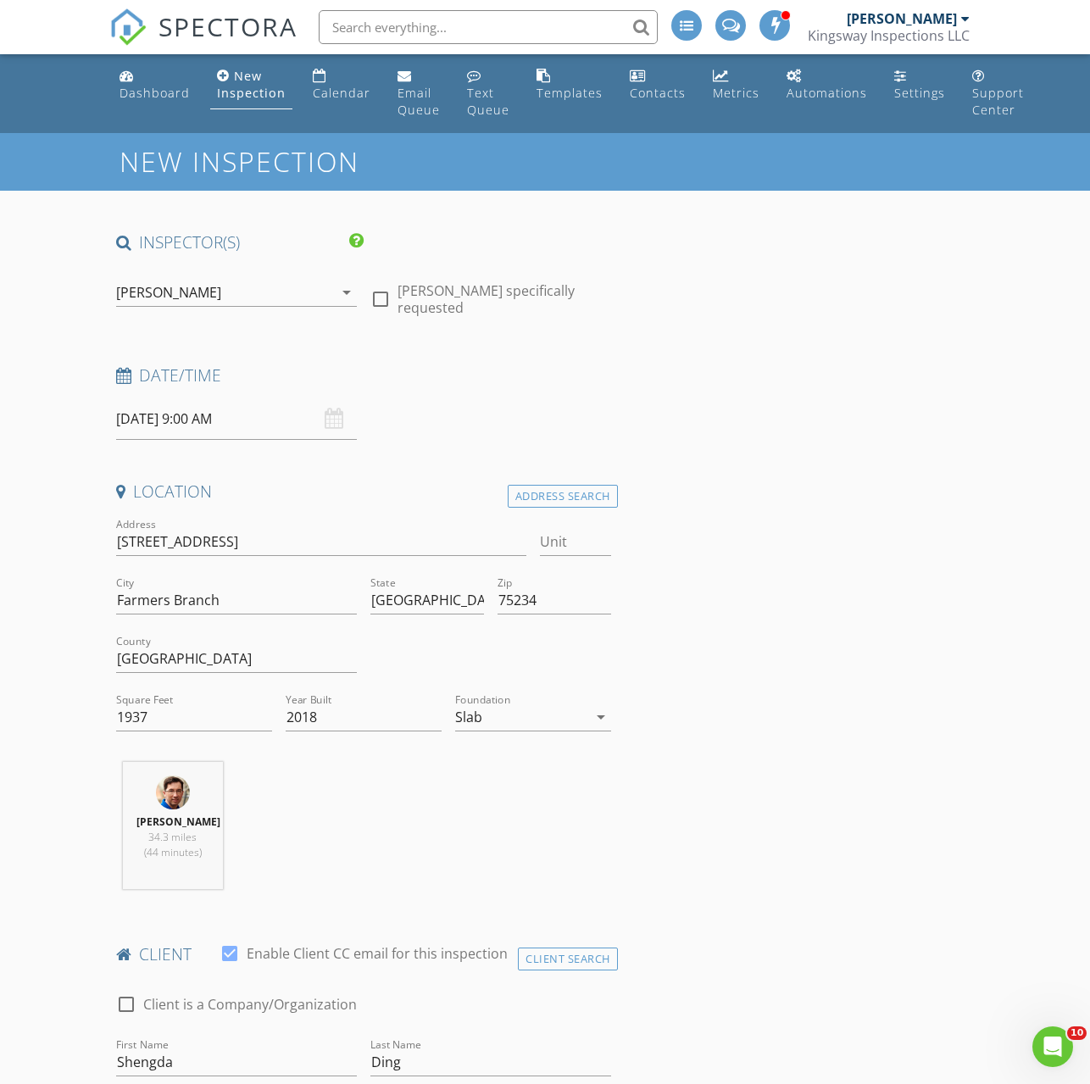
type textarea "$475.00 (Base)"
click at [215, 421] on input "[DATE] 9:00 AM" at bounding box center [236, 419] width 241 height 42
click at [511, 902] on div "Lawrence Druga 34.3 miles (44 minutes)" at bounding box center [363, 832] width 508 height 141
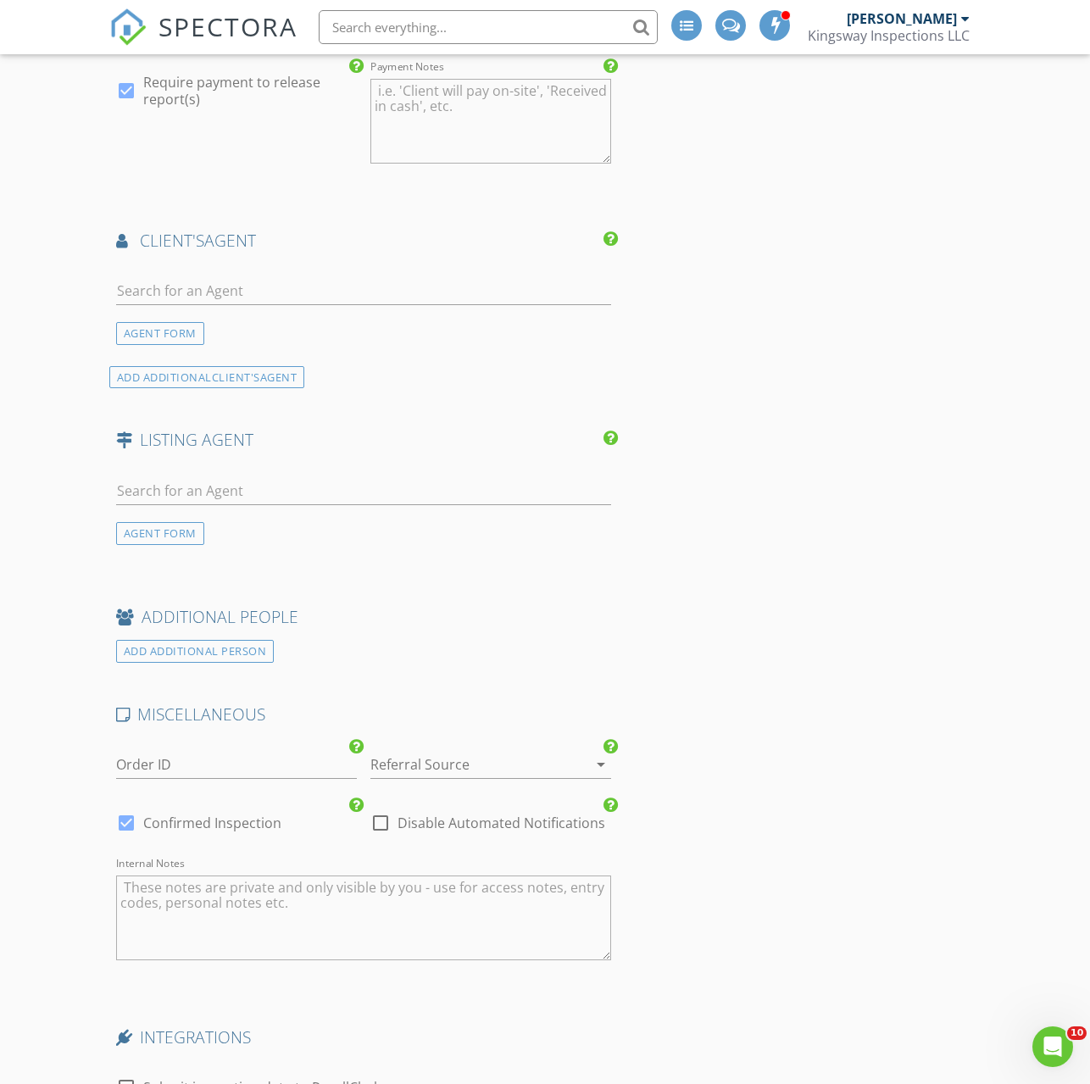
scroll to position [2500, 0]
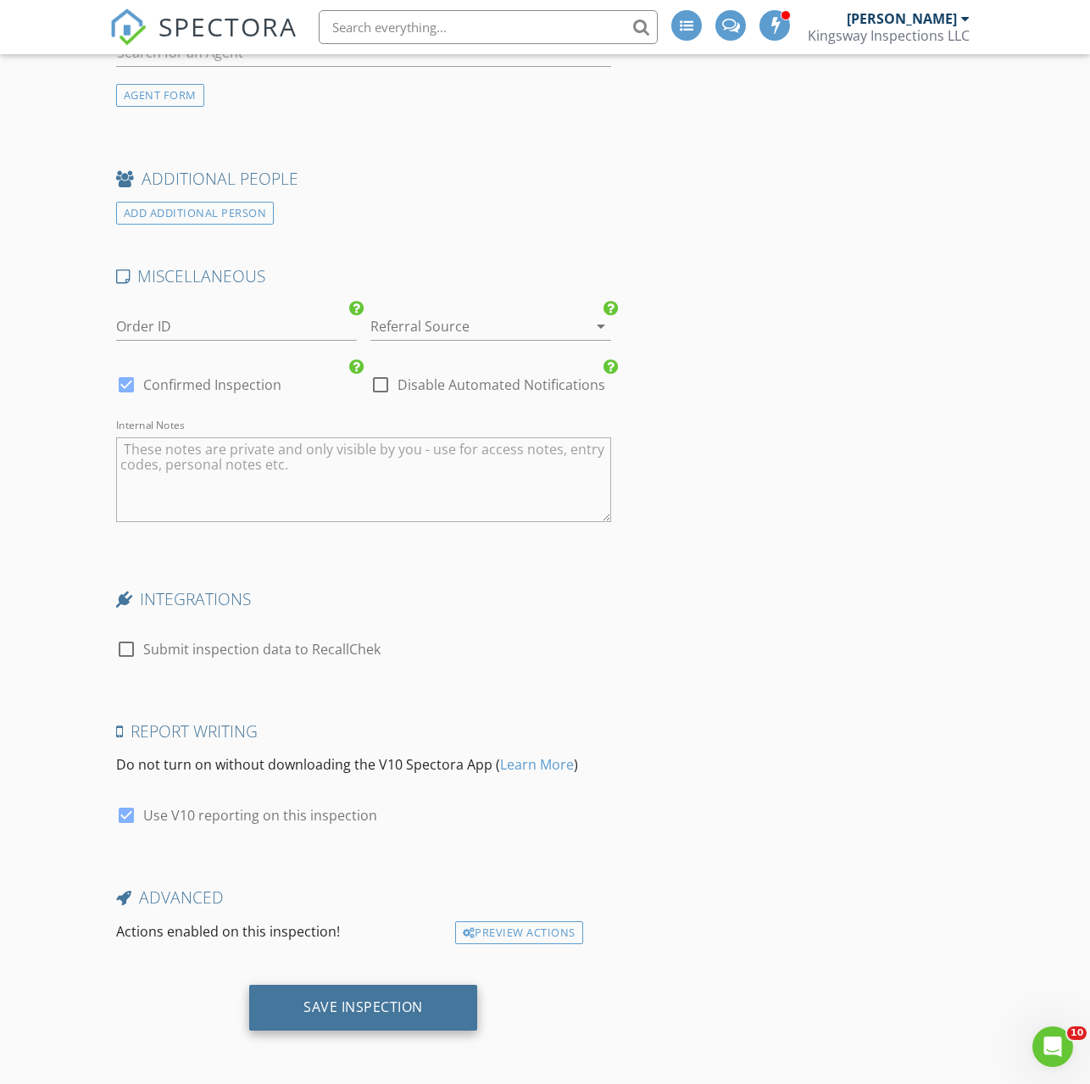
click at [349, 1009] on div "Save Inspection" at bounding box center [362, 1006] width 119 height 17
